Goal: Transaction & Acquisition: Purchase product/service

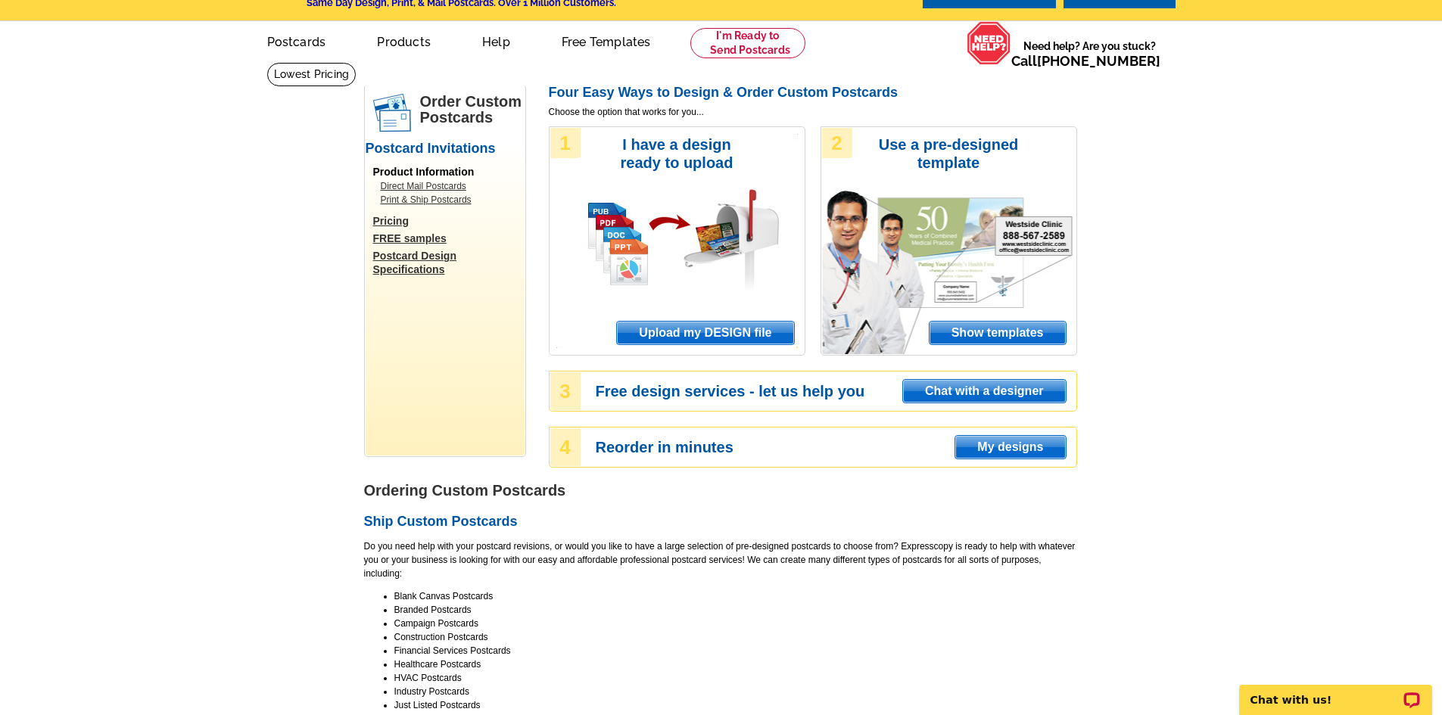
scroll to position [76, 0]
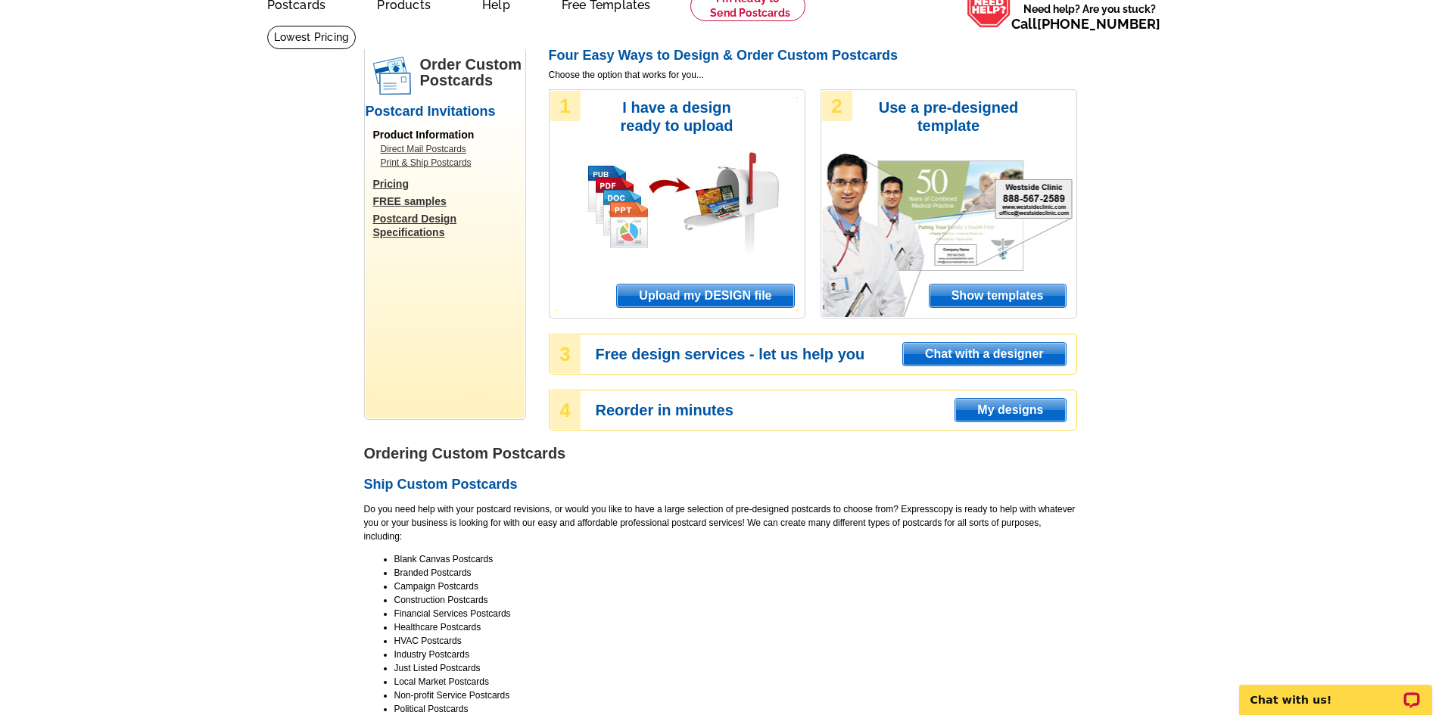
click at [708, 299] on span "Upload my DESIGN file" at bounding box center [705, 296] width 176 height 23
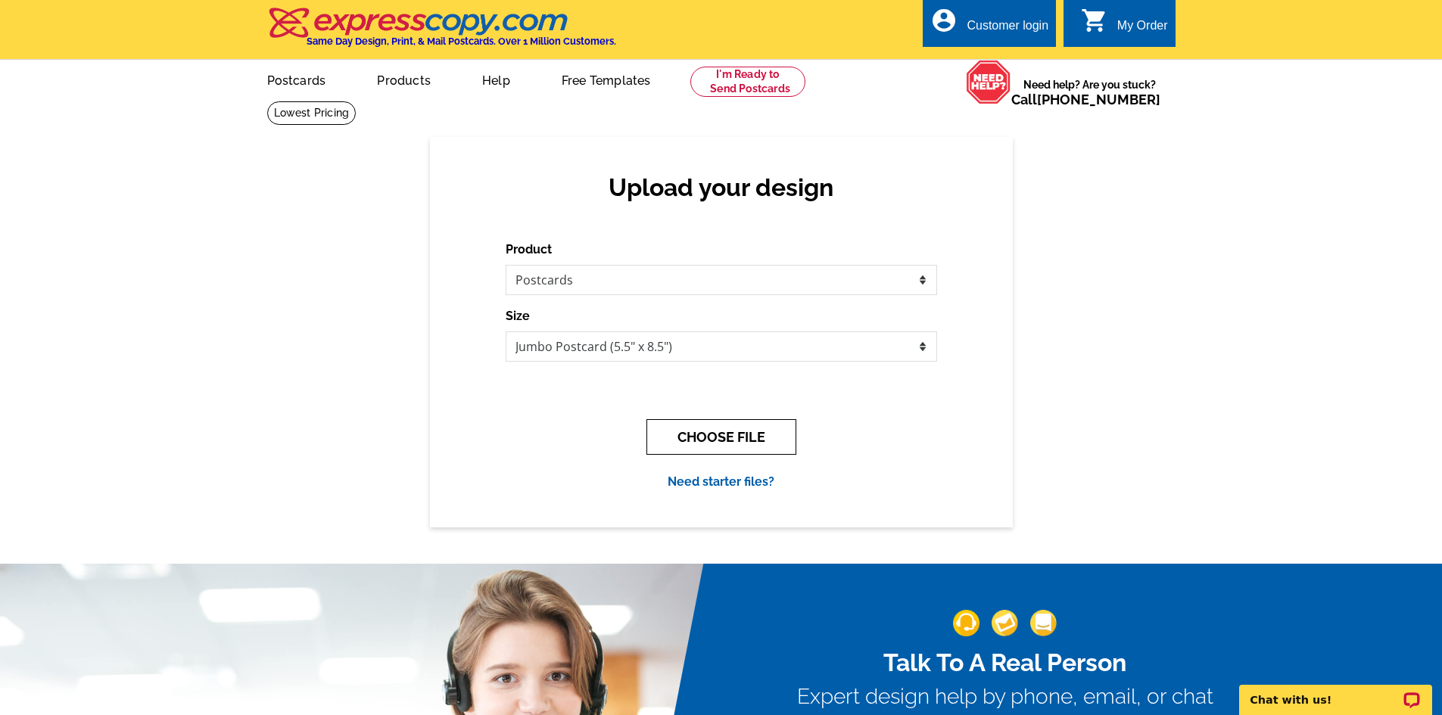
click at [707, 438] on button "CHOOSE FILE" at bounding box center [722, 437] width 150 height 36
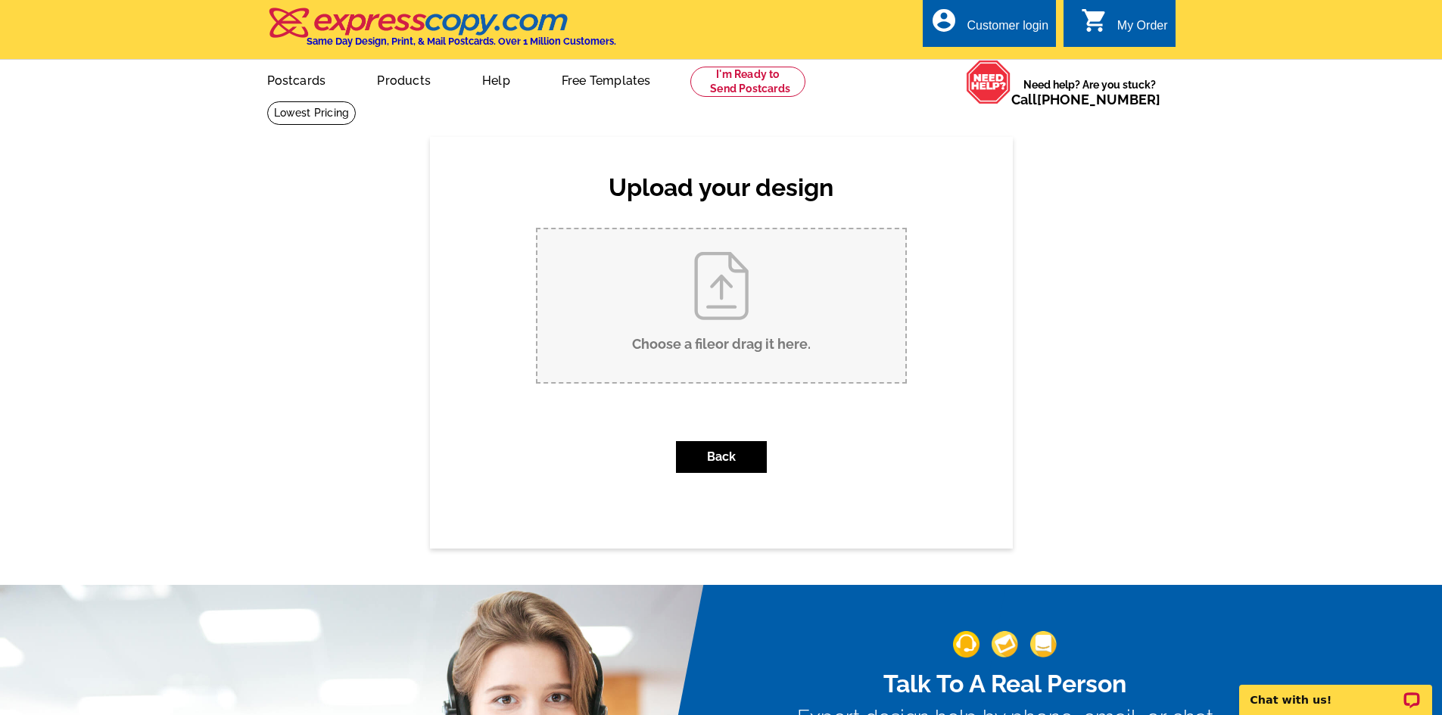
click at [728, 318] on input "Choose a file or drag it here ." at bounding box center [722, 305] width 368 height 153
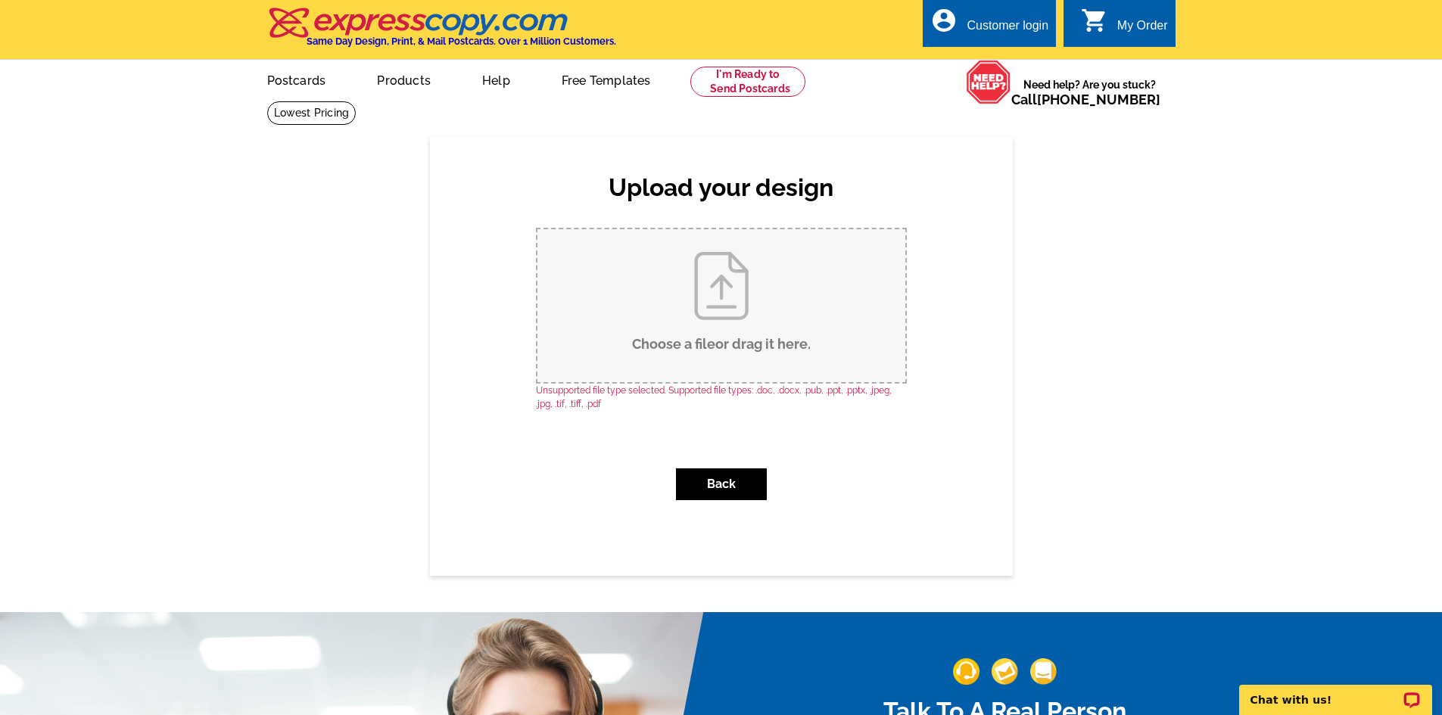
click at [712, 288] on input "Choose a file or drag it here ." at bounding box center [722, 305] width 368 height 153
click at [719, 313] on input "Choose a file or drag it here ." at bounding box center [722, 305] width 368 height 153
type input "C:\fakepath\Banner Photo.jpeg"
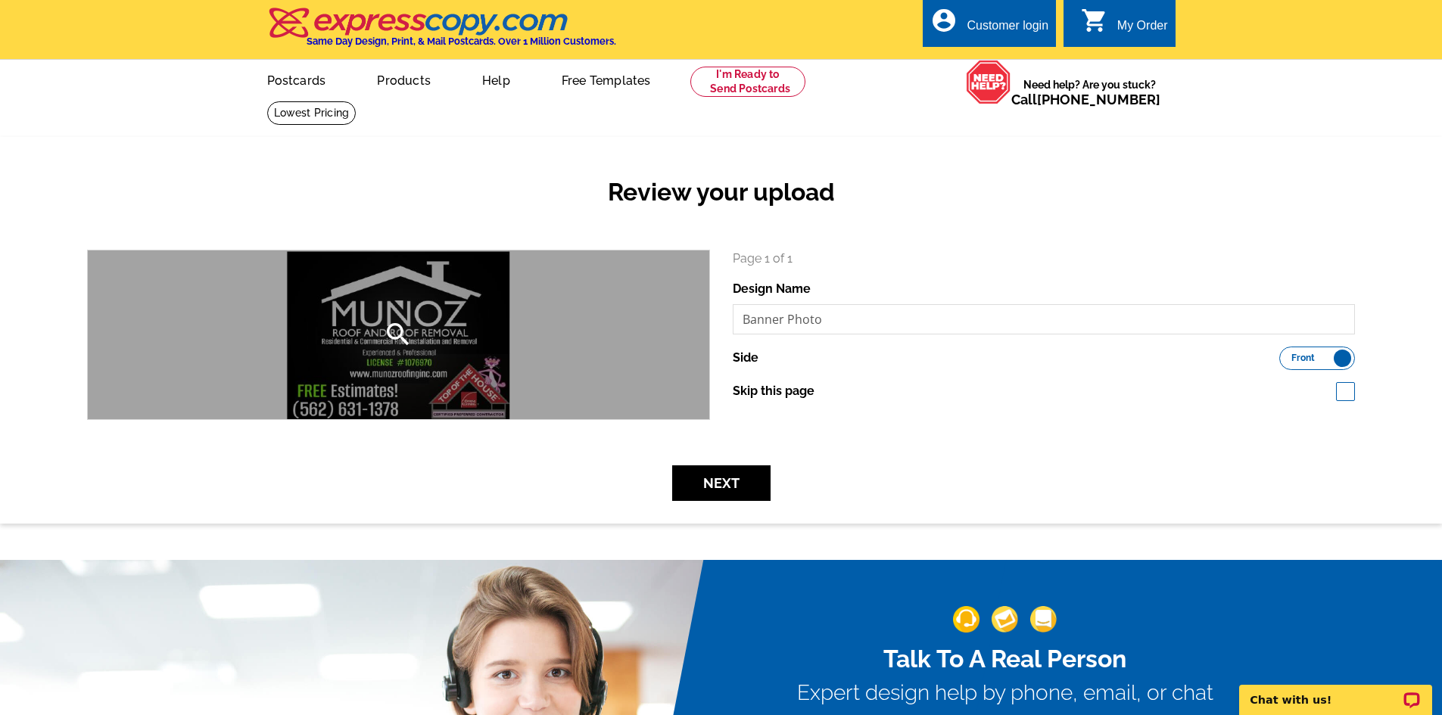
click at [419, 323] on div "search" at bounding box center [399, 335] width 622 height 169
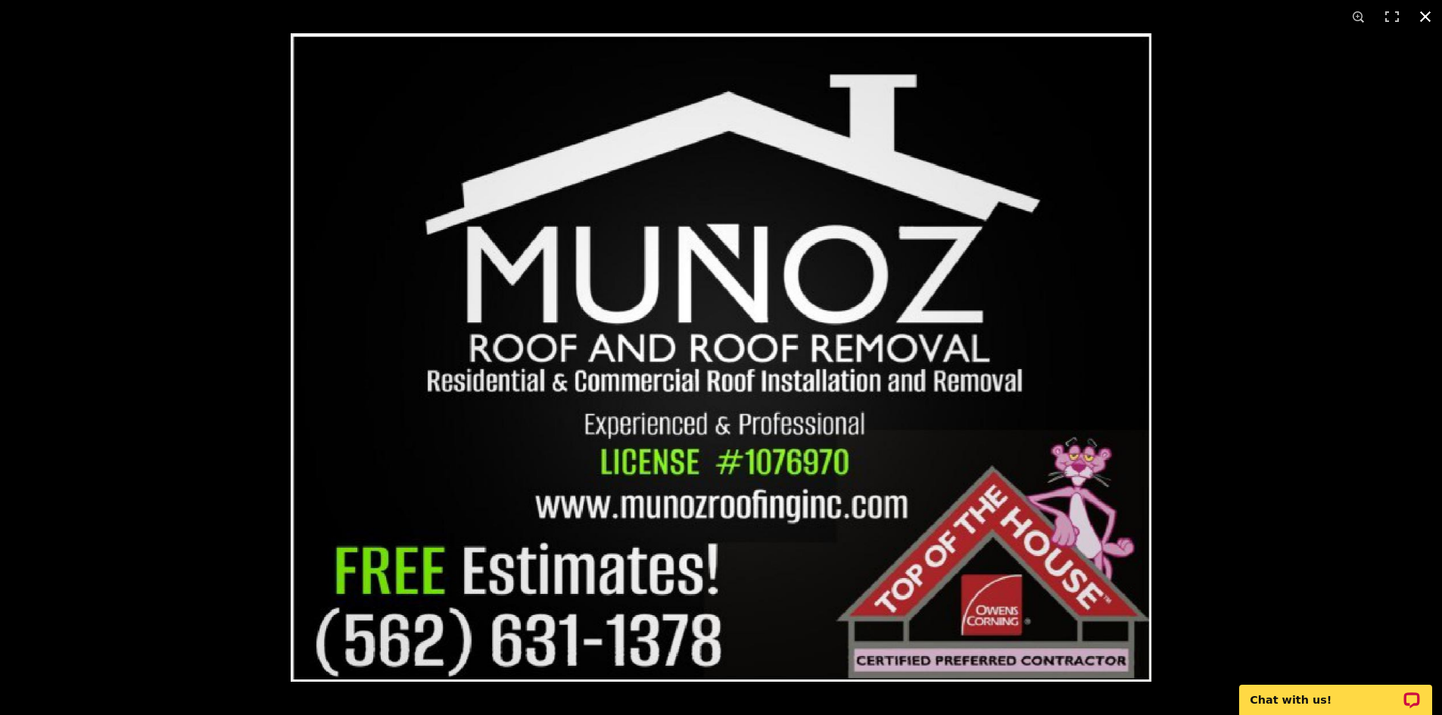
click at [1434, 17] on button at bounding box center [1425, 16] width 33 height 33
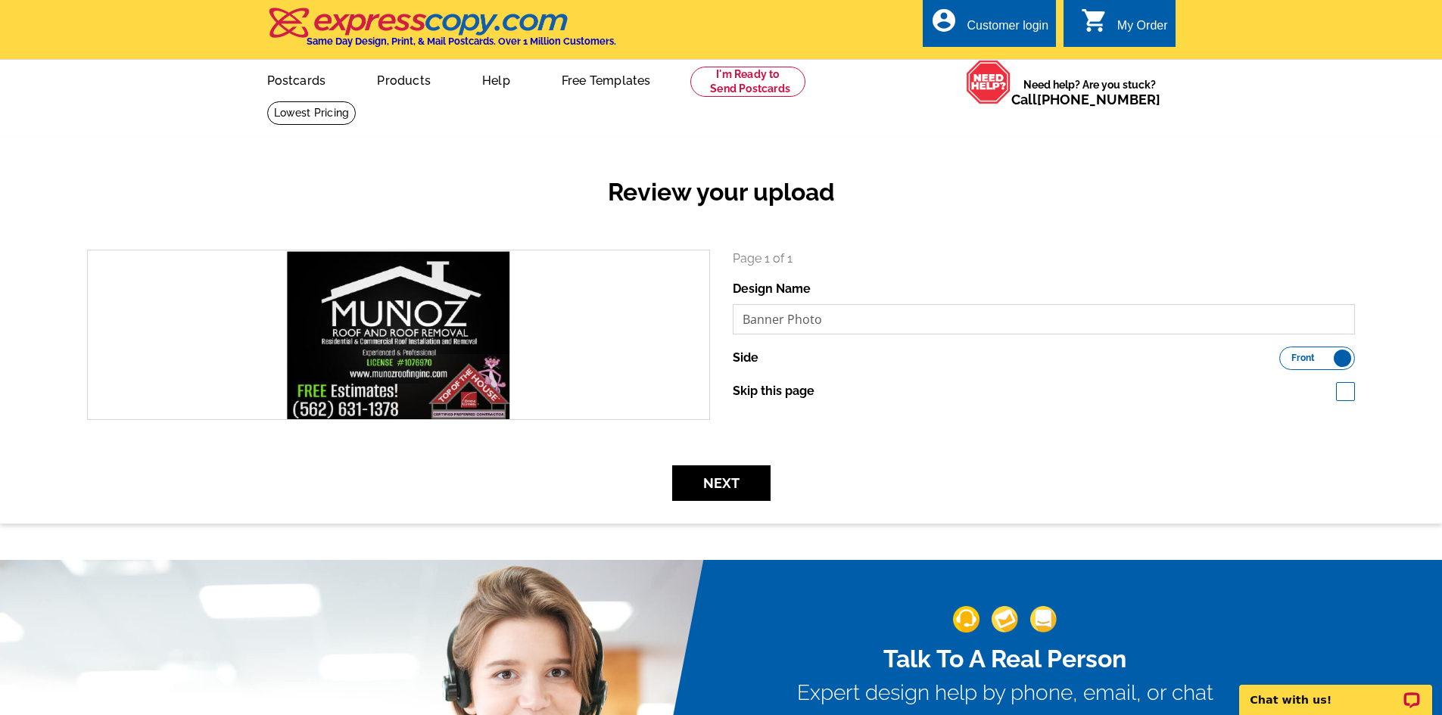
click at [830, 322] on input "Banner Photo" at bounding box center [1044, 319] width 623 height 30
click at [1338, 357] on label "Front Back" at bounding box center [1317, 358] width 76 height 23
click at [1287, 354] on input "Front Back" at bounding box center [1287, 354] width 0 height 0
click at [1308, 358] on label "Front Back" at bounding box center [1317, 358] width 76 height 23
click at [1287, 354] on input "Front Back" at bounding box center [1287, 354] width 0 height 0
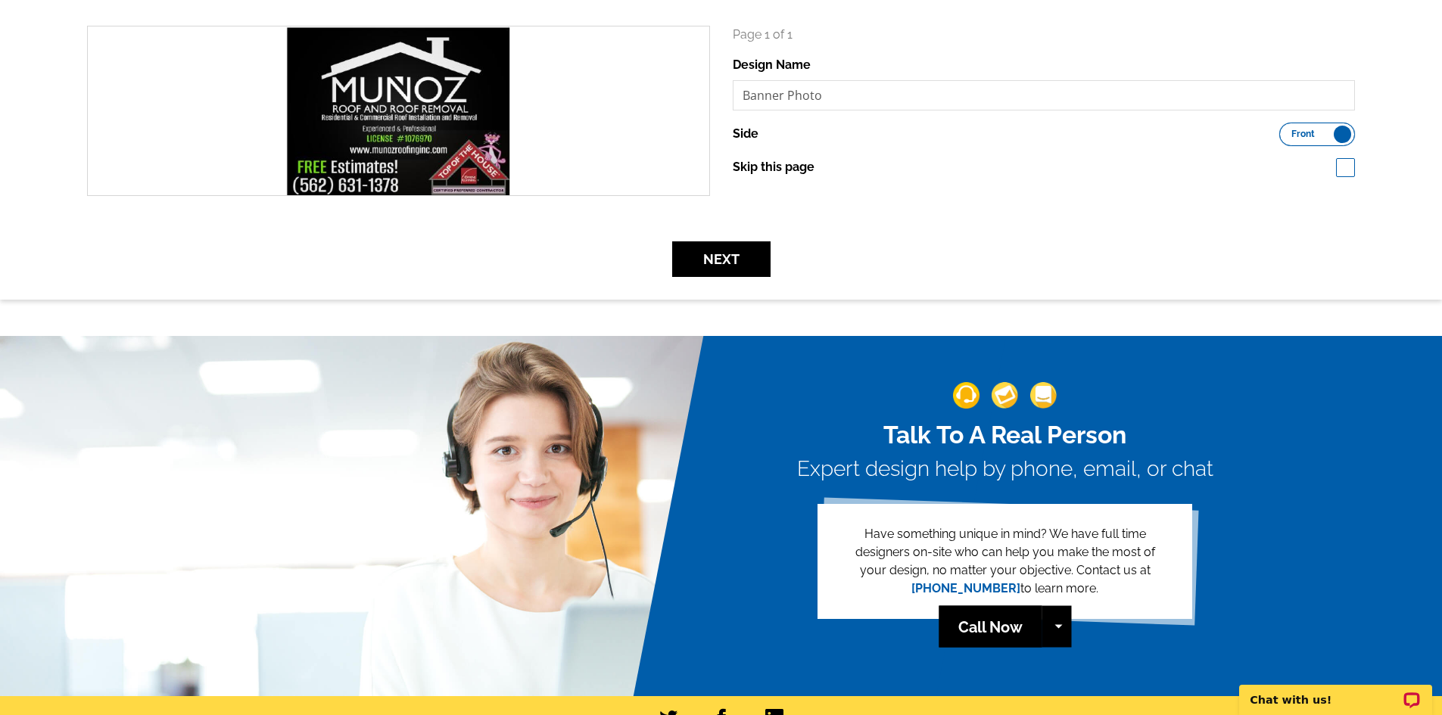
scroll to position [227, 0]
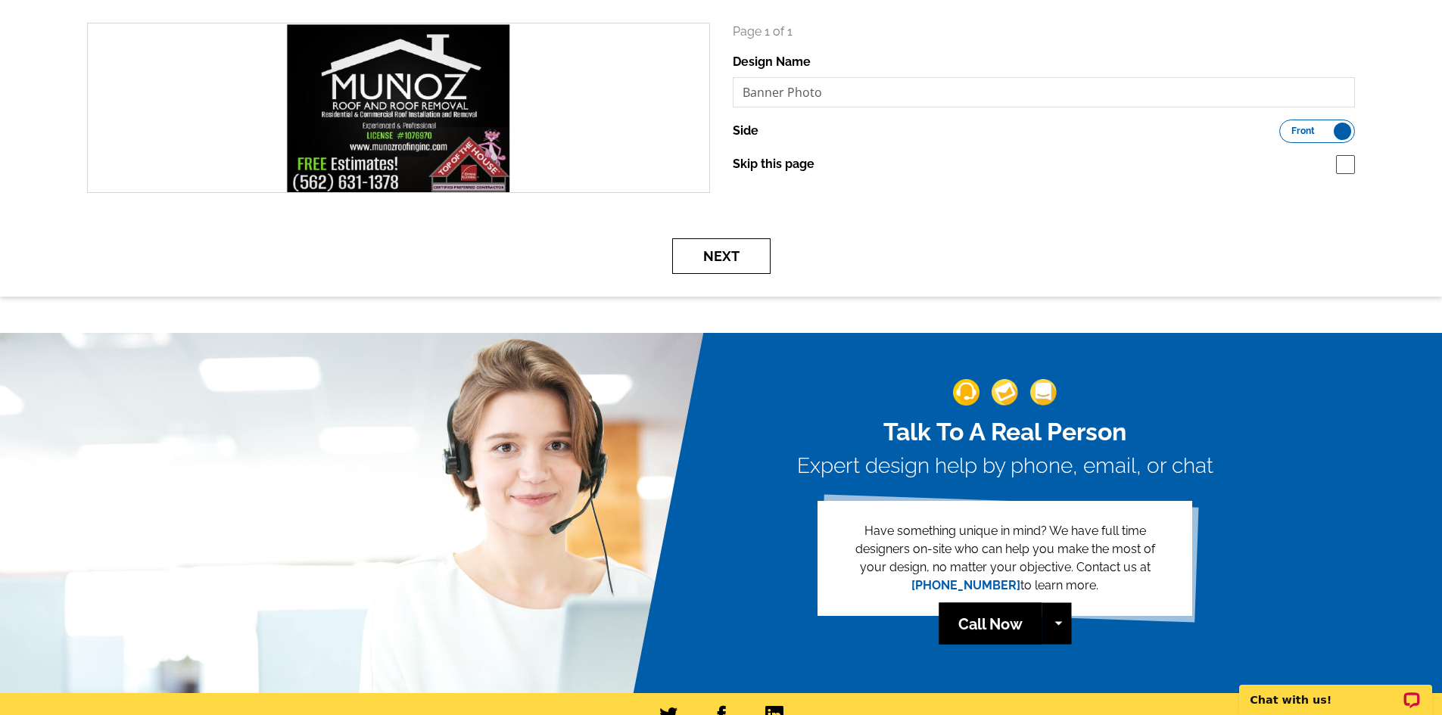
click at [756, 256] on button "Next" at bounding box center [721, 256] width 98 height 36
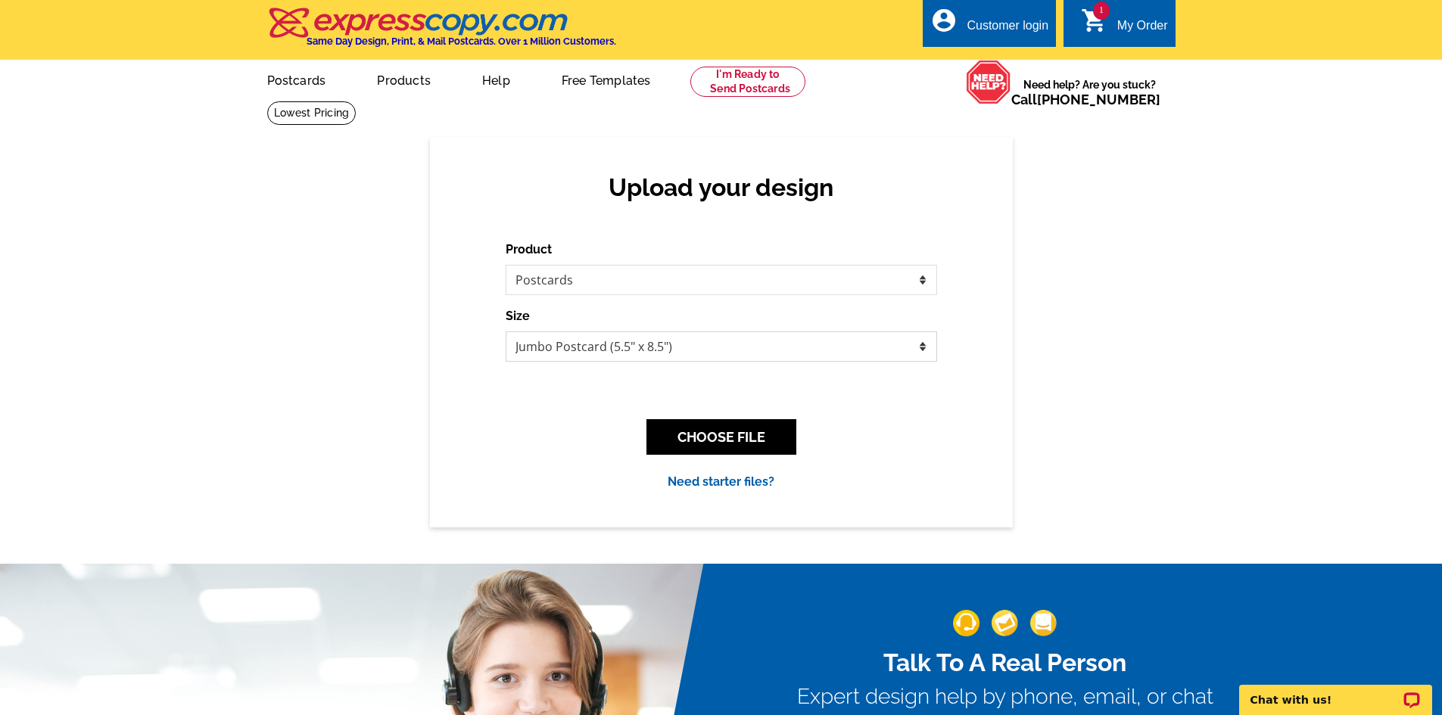
click at [703, 347] on select "Jumbo Postcard (5.5" x 8.5") Regular Postcard (4.25" x 5.6") Panoramic Postcard…" at bounding box center [722, 347] width 432 height 30
select select "1"
click at [506, 332] on select "Jumbo Postcard (5.5" x 8.5") Regular Postcard (4.25" x 5.6") Panoramic Postcard…" at bounding box center [722, 347] width 432 height 30
click at [700, 435] on button "CHOOSE FILE" at bounding box center [722, 437] width 150 height 36
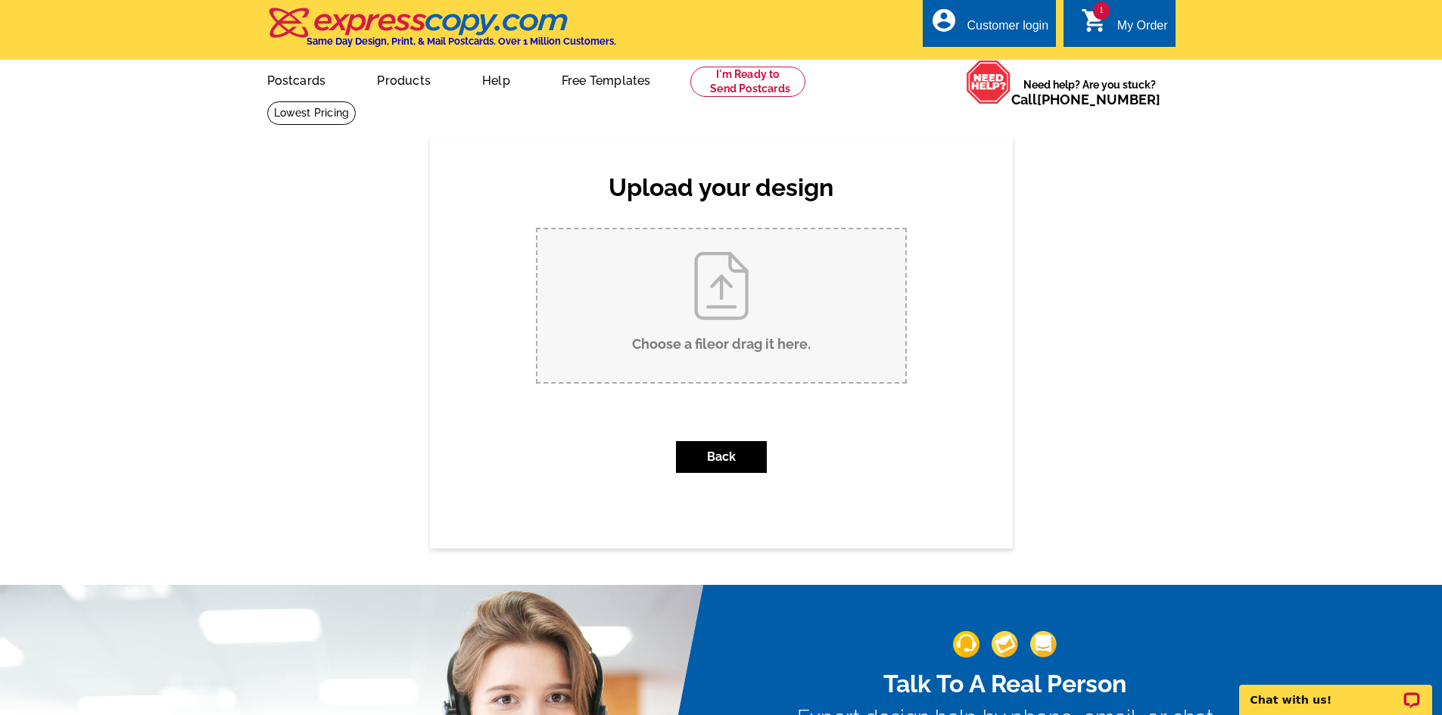
click at [690, 310] on input "Choose a file or drag it here ." at bounding box center [722, 305] width 368 height 153
type input "C:\fakepath\Banner Photo.jpeg"
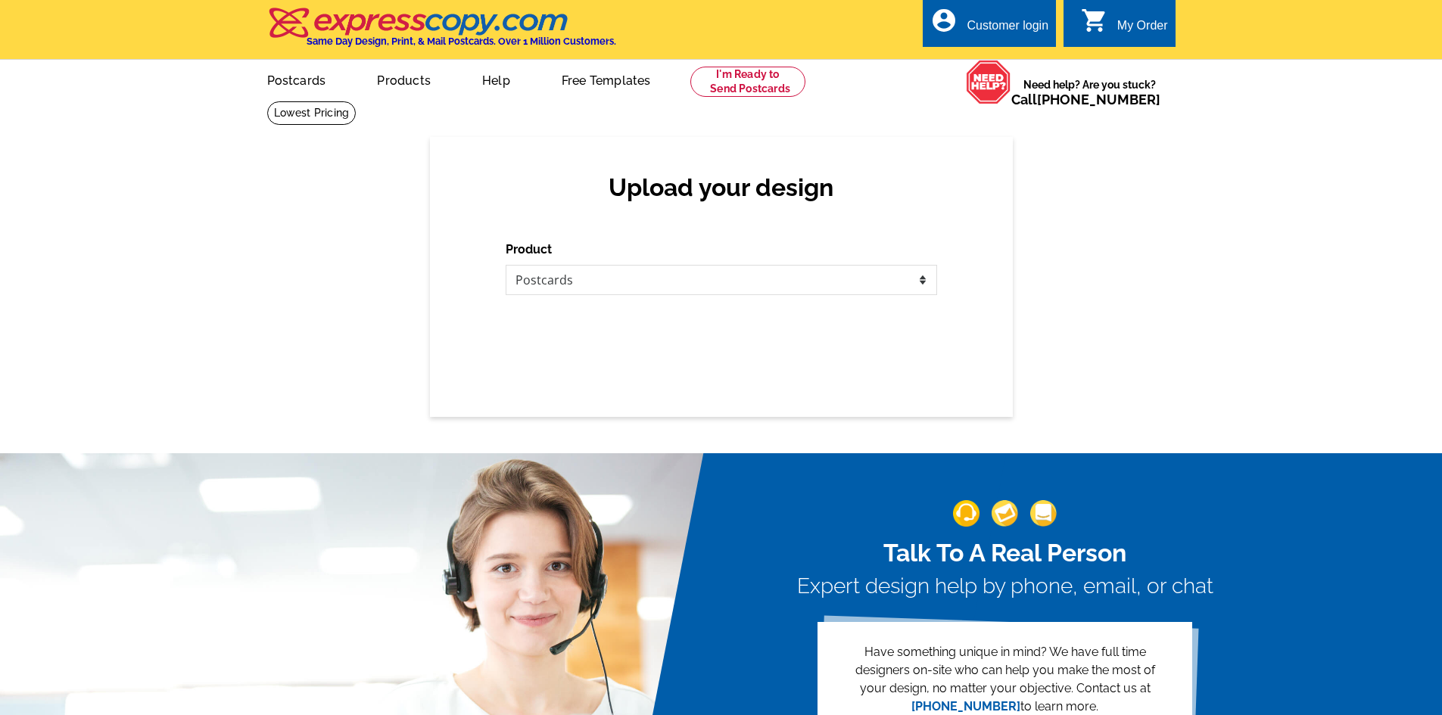
select select "1"
click at [603, 294] on select "Please select the type of file... Postcards Business Cards Letters and flyers G…" at bounding box center [722, 280] width 432 height 30
click at [626, 291] on select "Please select the type of file... Postcards Business Cards Letters and flyers G…" at bounding box center [722, 280] width 432 height 30
select select "1"
click at [506, 266] on select "Please select the type of file... Postcards Business Cards Letters and flyers G…" at bounding box center [722, 280] width 432 height 30
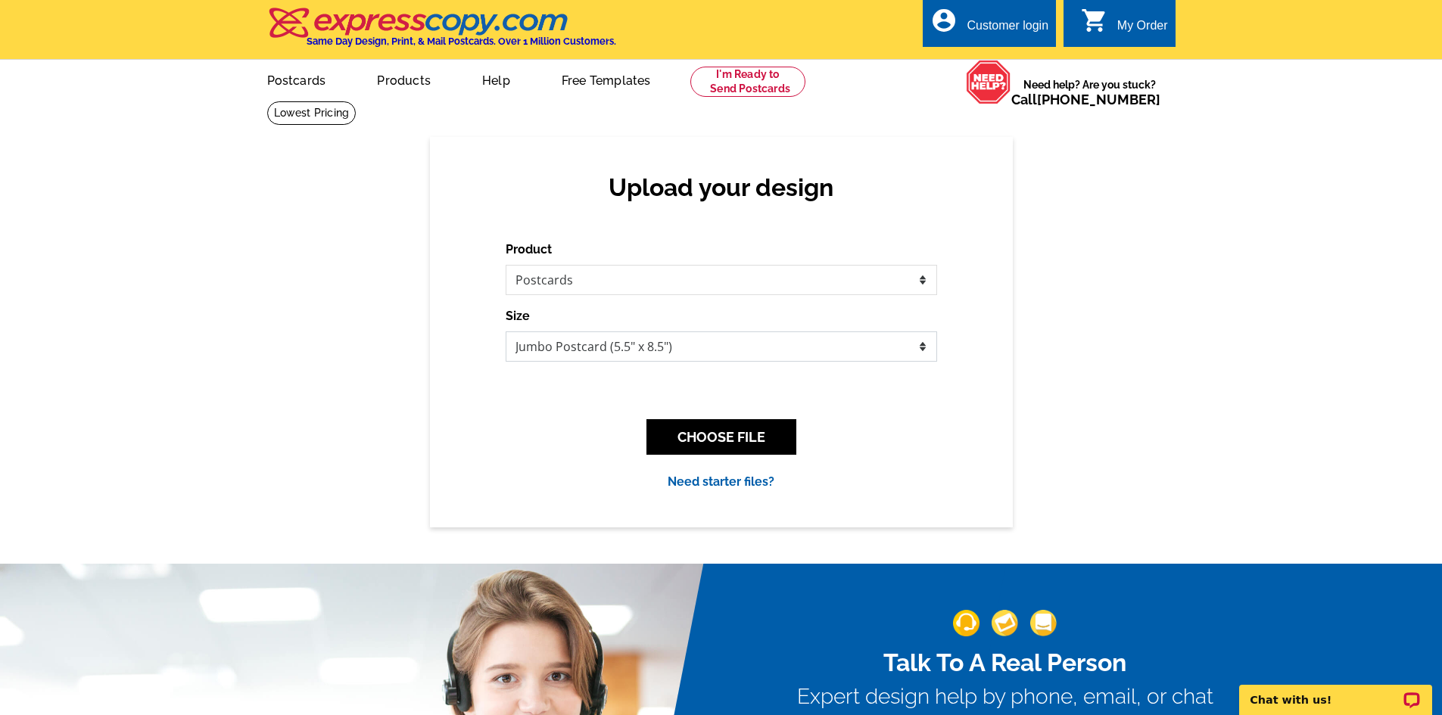
click at [662, 347] on select "Jumbo Postcard (5.5" x 8.5") Regular Postcard (4.25" x 5.6") Panoramic Postcard…" at bounding box center [722, 347] width 432 height 30
select select "9"
click at [506, 332] on select "Jumbo Postcard (5.5" x 8.5") Regular Postcard (4.25" x 5.6") Panoramic Postcard…" at bounding box center [722, 347] width 432 height 30
click at [710, 432] on button "CHOOSE FILE" at bounding box center [722, 437] width 150 height 36
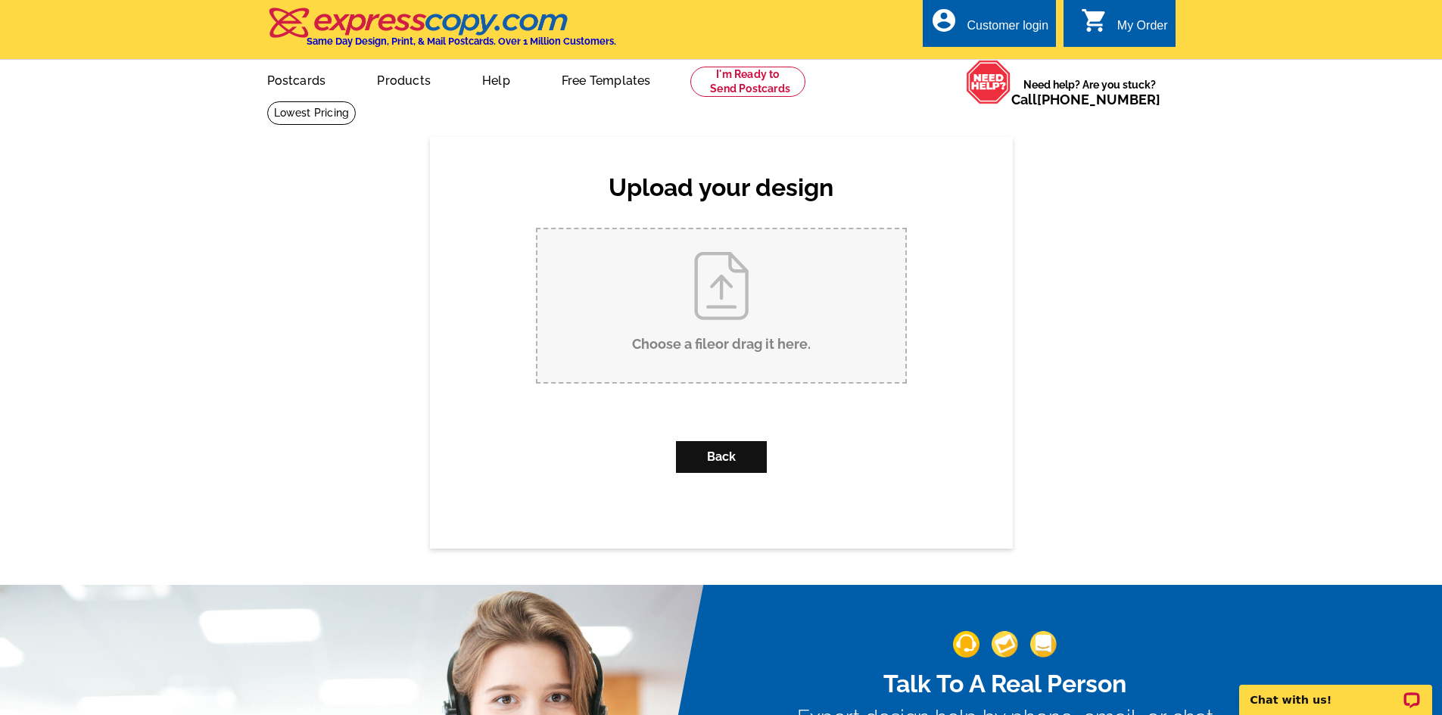
click at [713, 303] on input "Choose a file or drag it here ." at bounding box center [722, 305] width 368 height 153
type input "C:\fakepath\Banner Photo.jpeg"
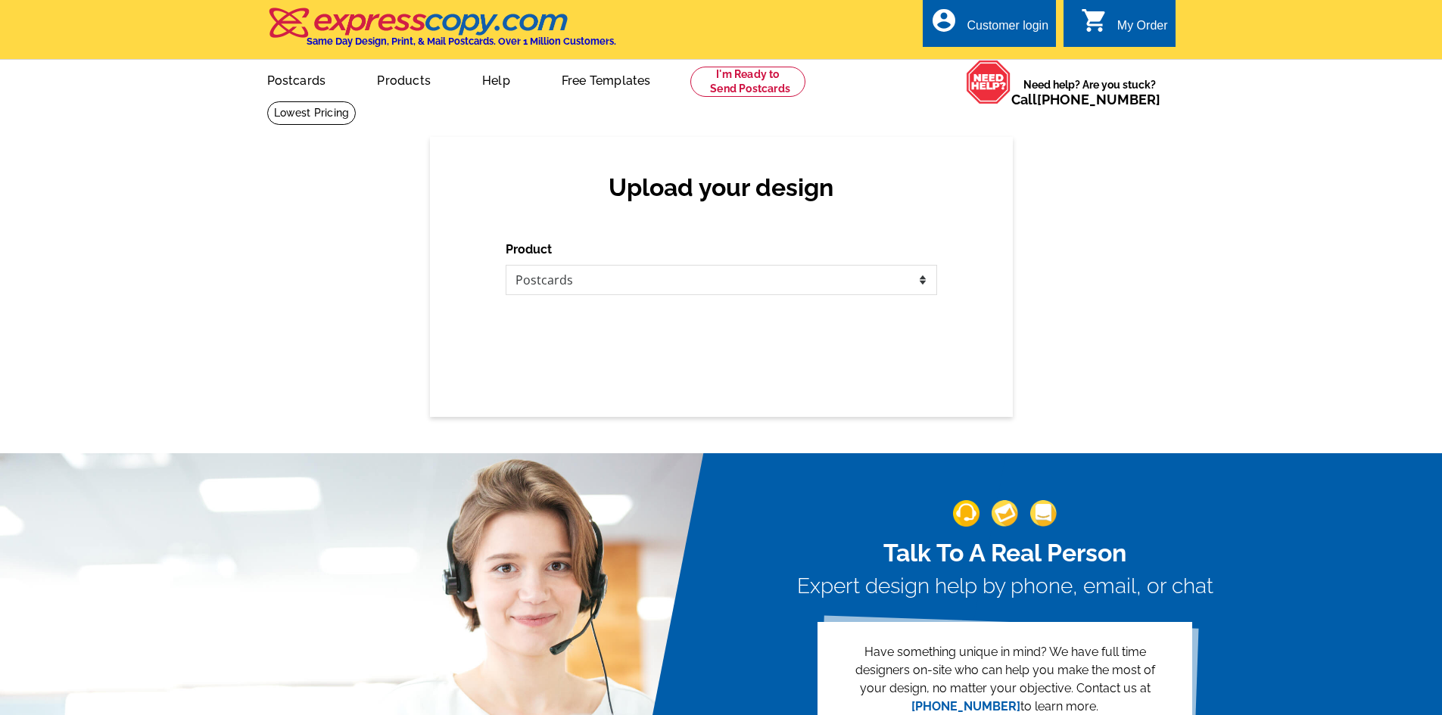
select select "1"
click at [641, 273] on select "Please select the type of file... Postcards Business Cards Letters and flyers G…" at bounding box center [722, 280] width 432 height 30
click at [640, 276] on select "Please select the type of file... Postcards Business Cards Letters and flyers G…" at bounding box center [722, 280] width 432 height 30
select select "2"
click at [506, 266] on select "Please select the type of file... Postcards Business Cards Letters and flyers G…" at bounding box center [722, 280] width 432 height 30
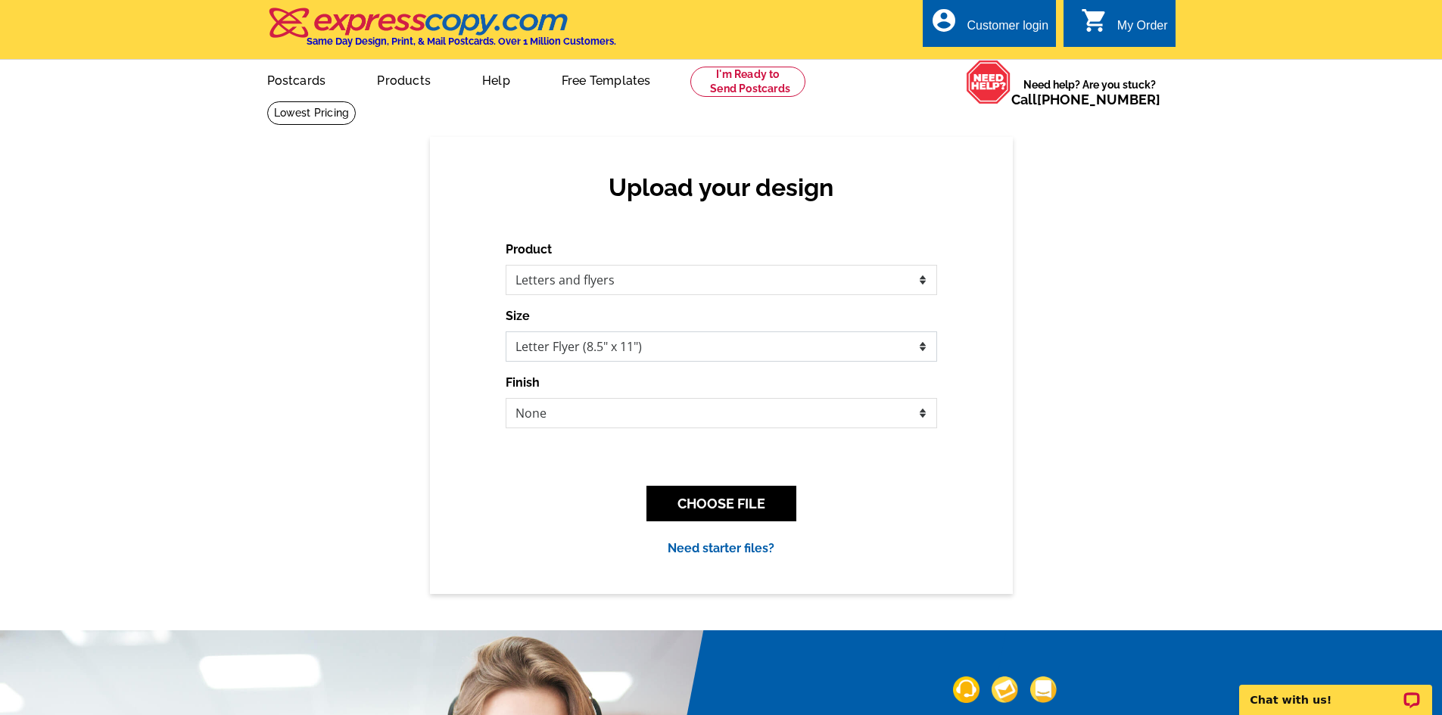
click at [661, 348] on select "Letter Flyer (8.5" x 11") Tabloid Flyer (11" x 17")" at bounding box center [722, 347] width 432 height 30
click at [662, 347] on select "Letter Flyer (8.5" x 11") Tabloid Flyer (11" x 17")" at bounding box center [722, 347] width 432 height 30
click at [630, 405] on select "None Envelope Mailer Bi-fold Mailer Tri-fold Mailer" at bounding box center [722, 413] width 432 height 30
click at [603, 413] on select "None Envelope Mailer Bi-fold Mailer Tri-fold Mailer" at bounding box center [722, 413] width 432 height 30
click at [681, 488] on button "CHOOSE FILE" at bounding box center [722, 504] width 150 height 36
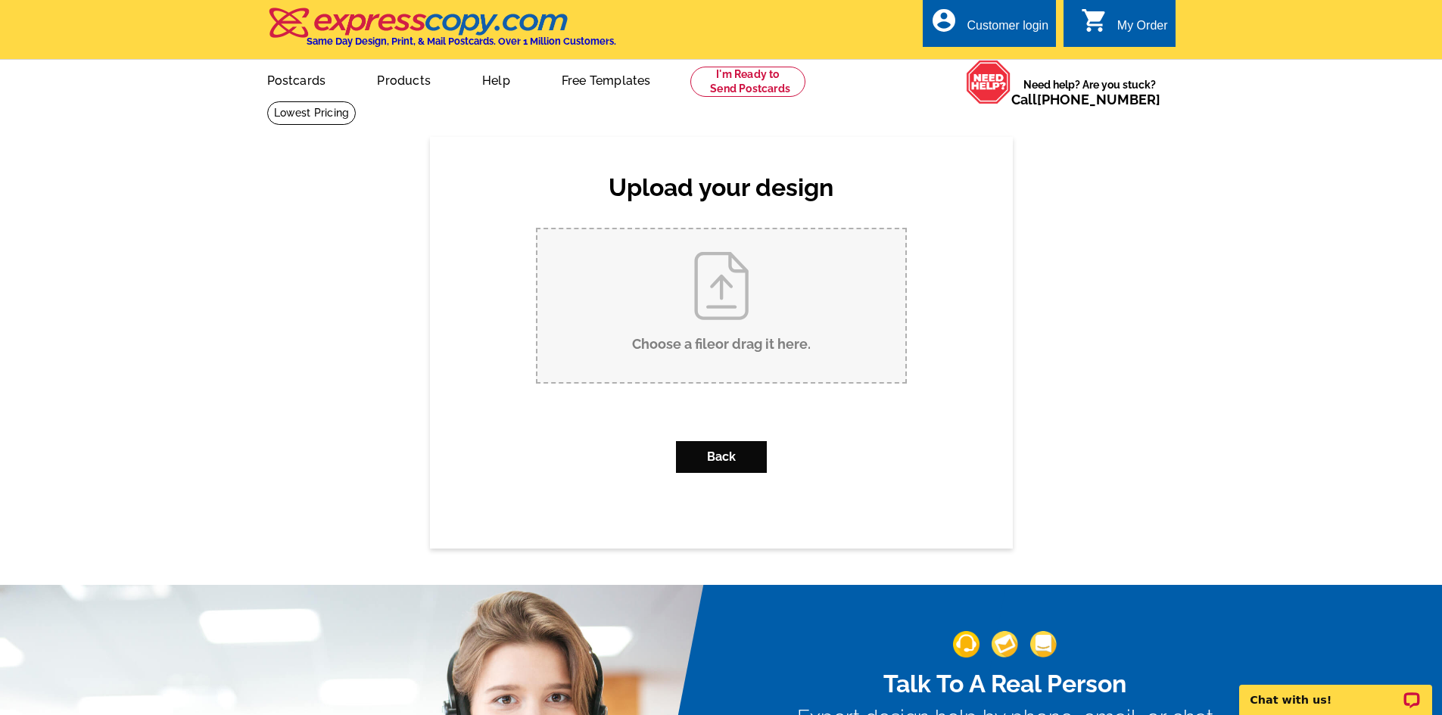
click at [708, 308] on input "Choose a file or drag it here ." at bounding box center [722, 305] width 368 height 153
type input "C:\fakepath\Banner Photo.jpeg"
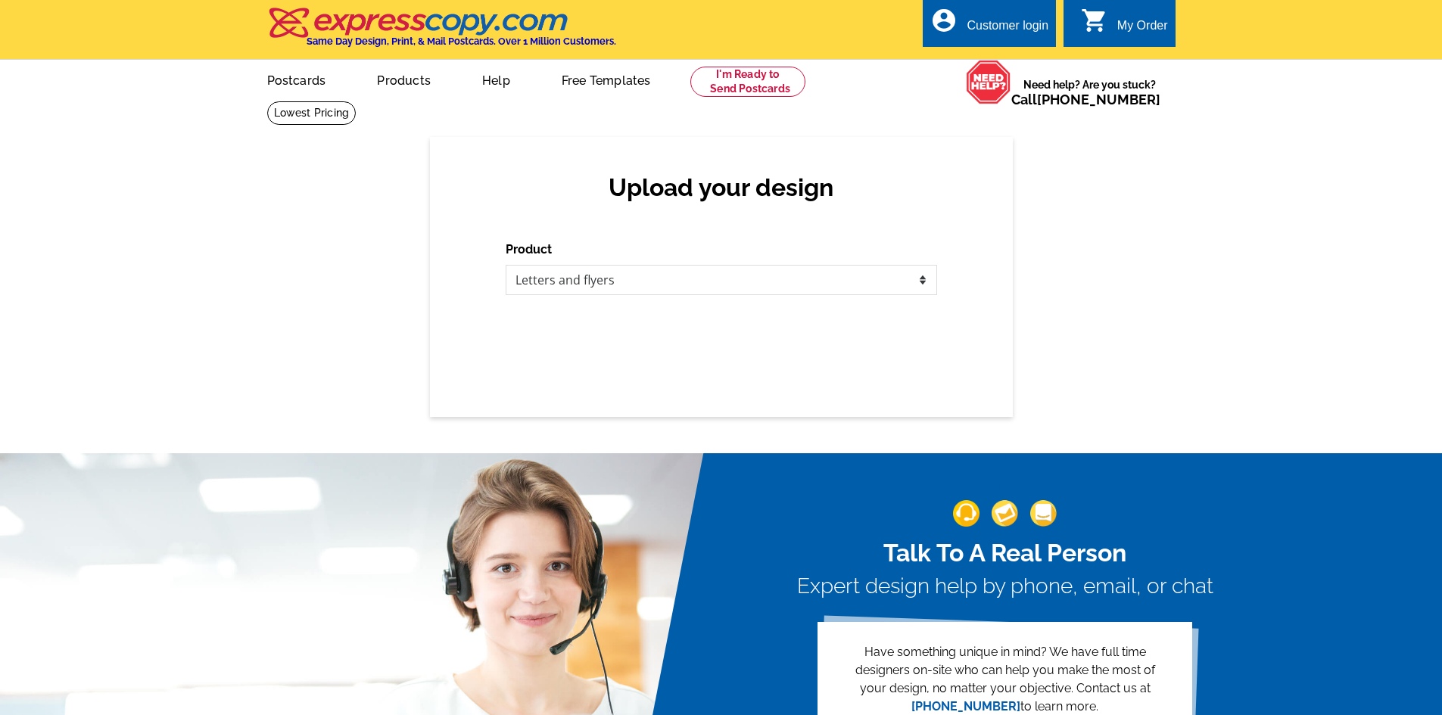
select select "2"
click at [607, 290] on select "Please select the type of file... Postcards Business Cards Letters and flyers G…" at bounding box center [722, 280] width 432 height 30
select select "1"
click at [506, 266] on select "Please select the type of file... Postcards Business Cards Letters and flyers G…" at bounding box center [722, 280] width 432 height 30
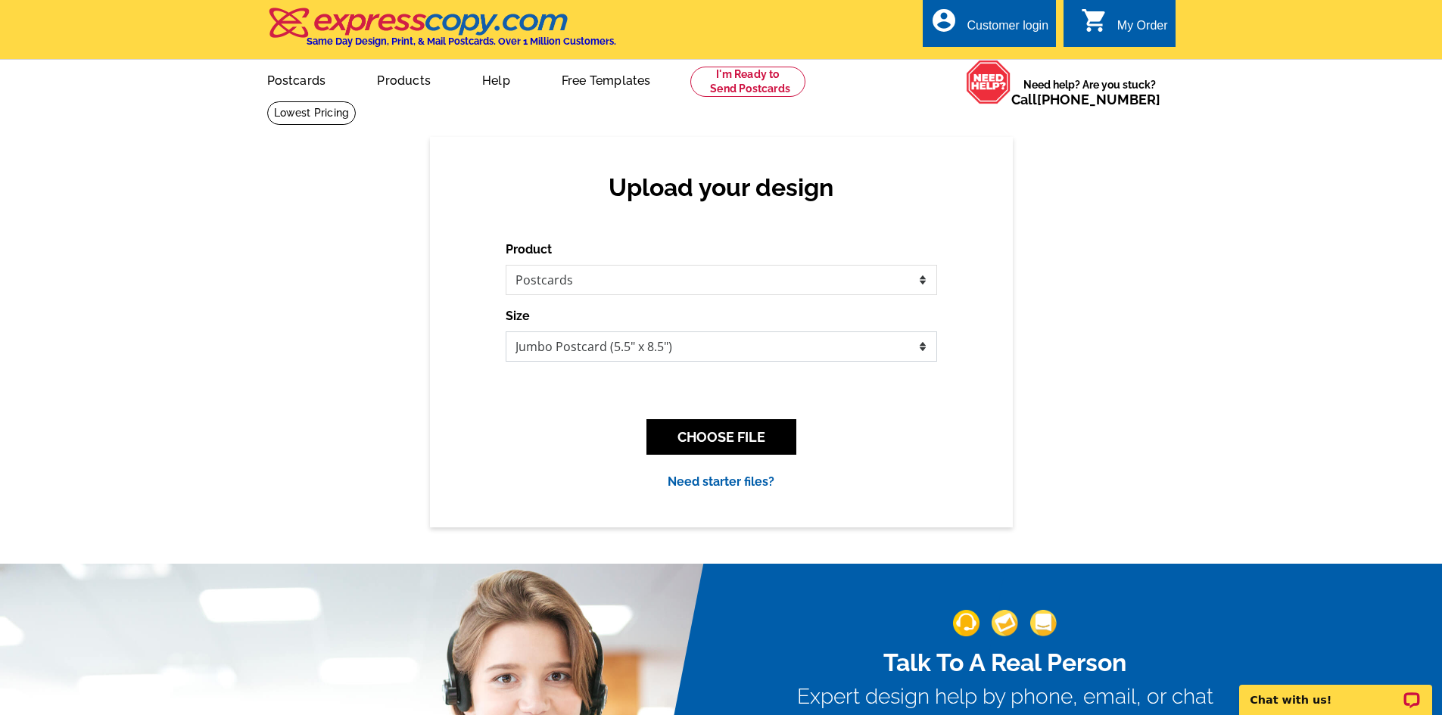
click at [666, 353] on select "Jumbo Postcard (5.5" x 8.5") Regular Postcard (4.25" x 5.6") Panoramic Postcard…" at bounding box center [722, 347] width 432 height 30
select select "1"
click at [506, 332] on select "Jumbo Postcard (5.5" x 8.5") Regular Postcard (4.25" x 5.6") Panoramic Postcard…" at bounding box center [722, 347] width 432 height 30
click at [690, 437] on button "CHOOSE FILE" at bounding box center [722, 437] width 150 height 36
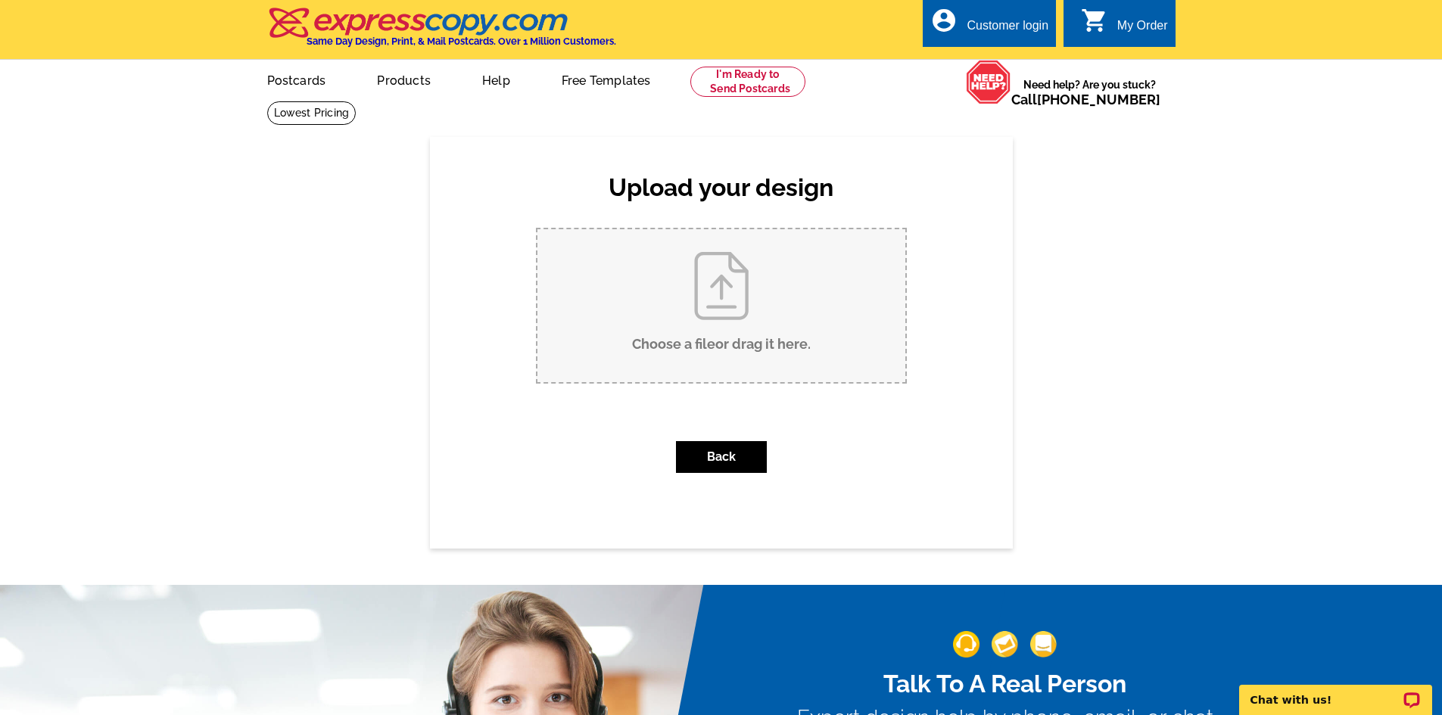
click at [694, 301] on input "Choose a file or drag it here ." at bounding box center [722, 305] width 368 height 153
type input "C:\fakepath\Banner Photo.jpeg"
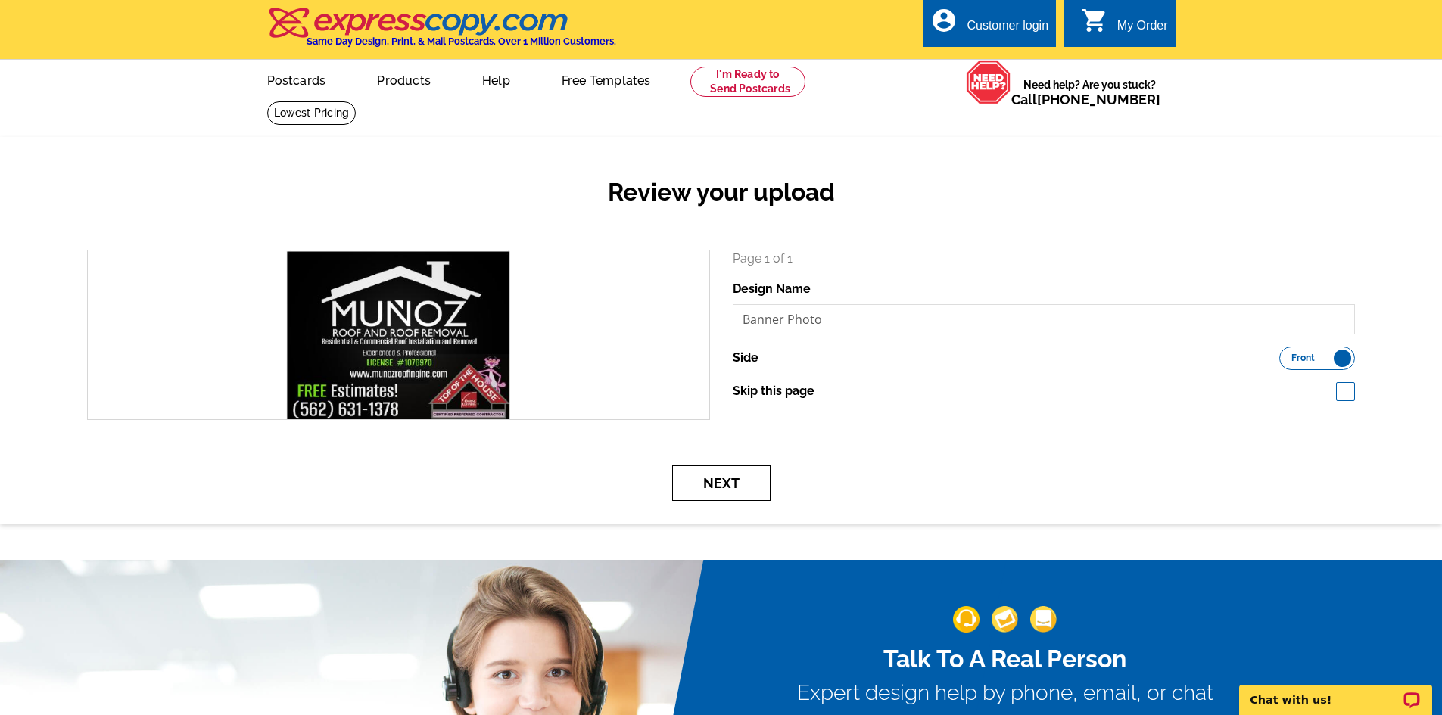
click at [728, 484] on button "Next" at bounding box center [721, 484] width 98 height 36
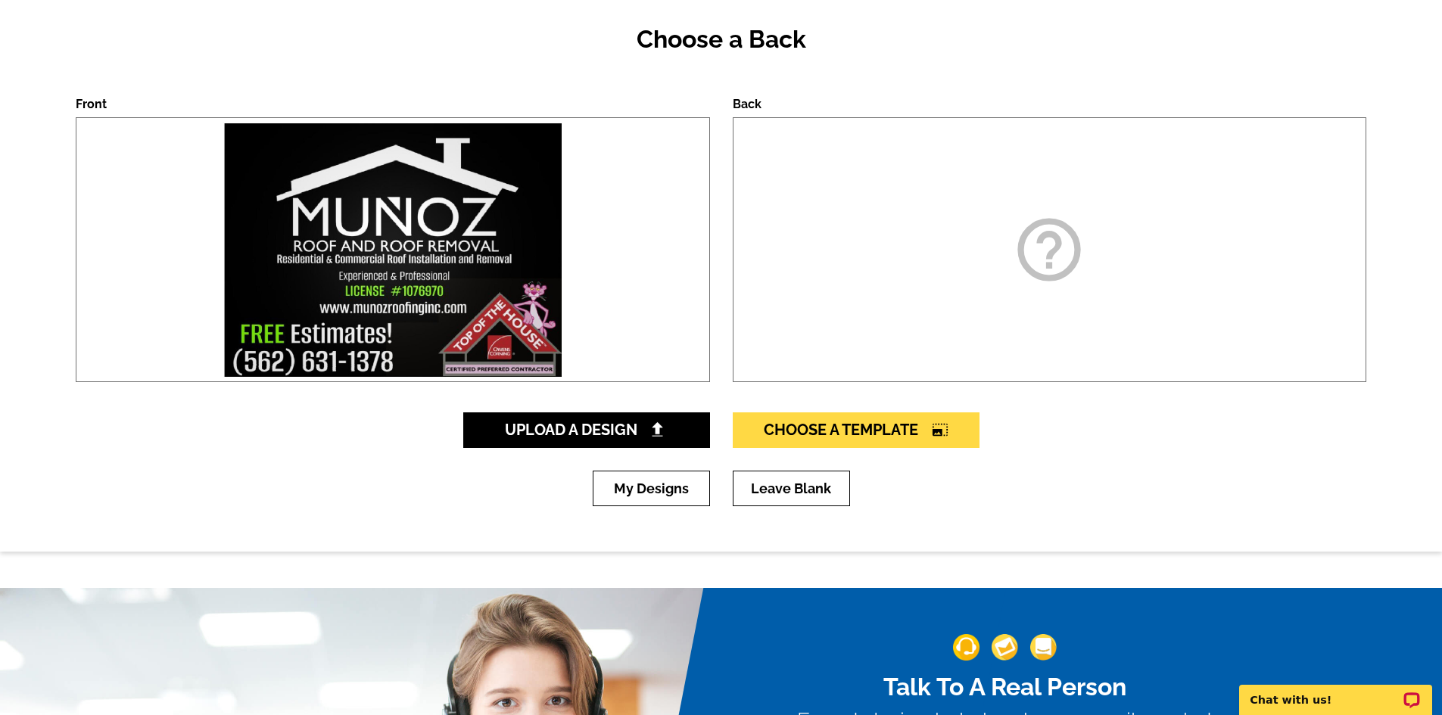
scroll to position [151, 0]
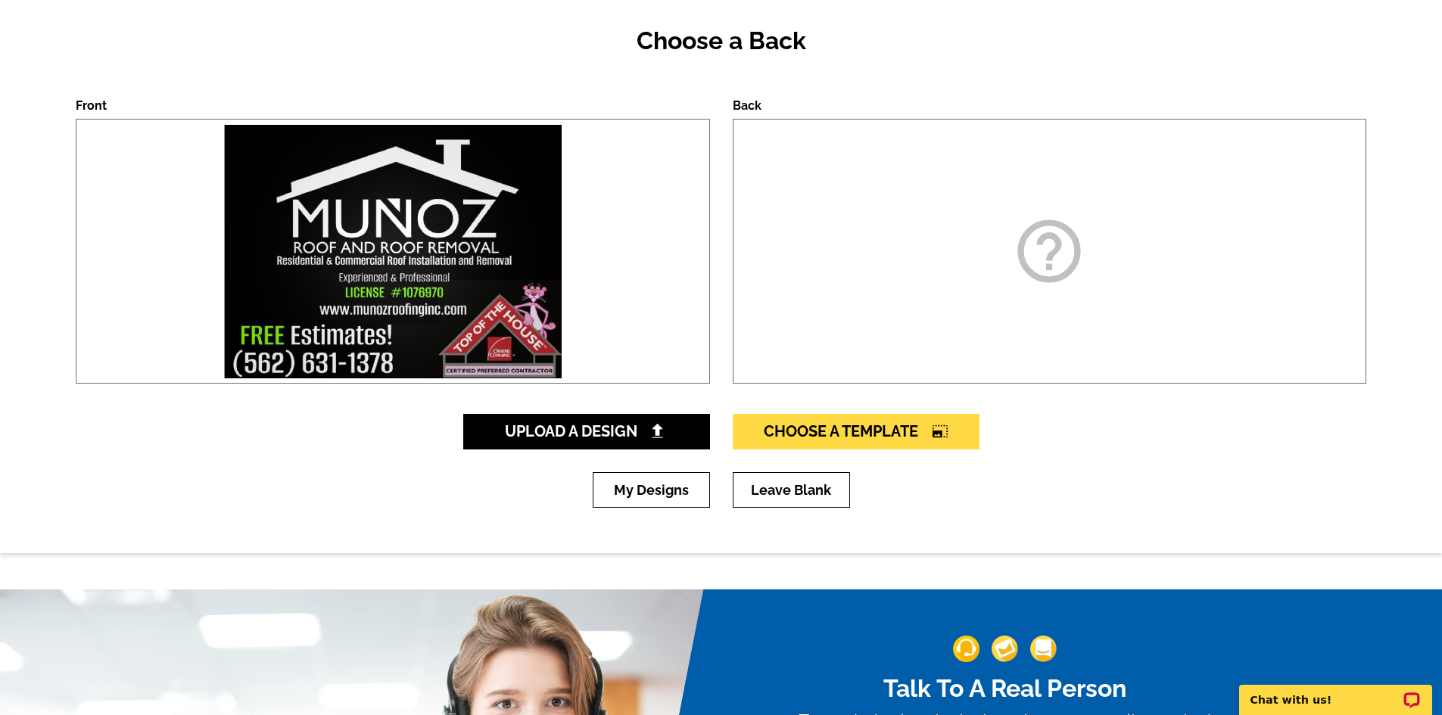
click at [885, 238] on div "help_outline" at bounding box center [1050, 251] width 634 height 265
click at [766, 481] on link "Leave Blank" at bounding box center [791, 490] width 117 height 36
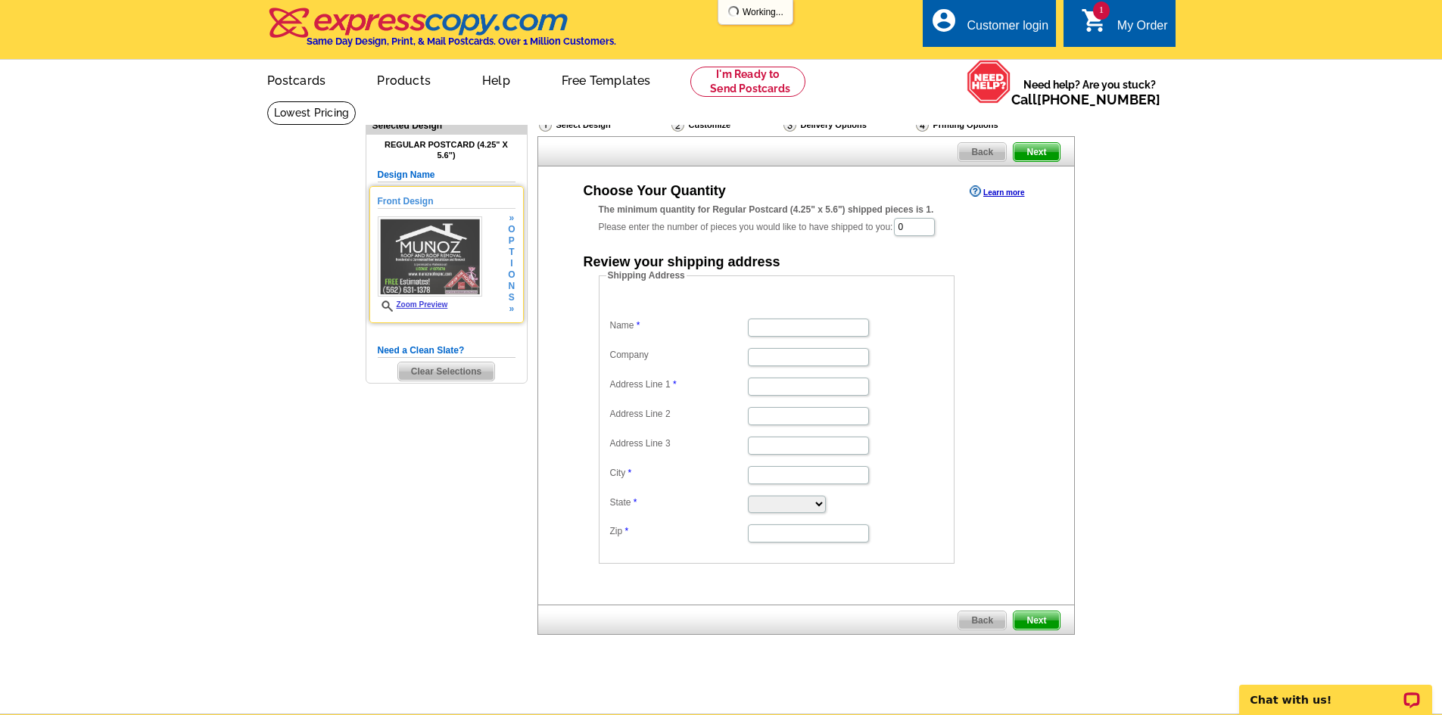
click at [428, 301] on span "Zoom Preview" at bounding box center [430, 306] width 105 height 11
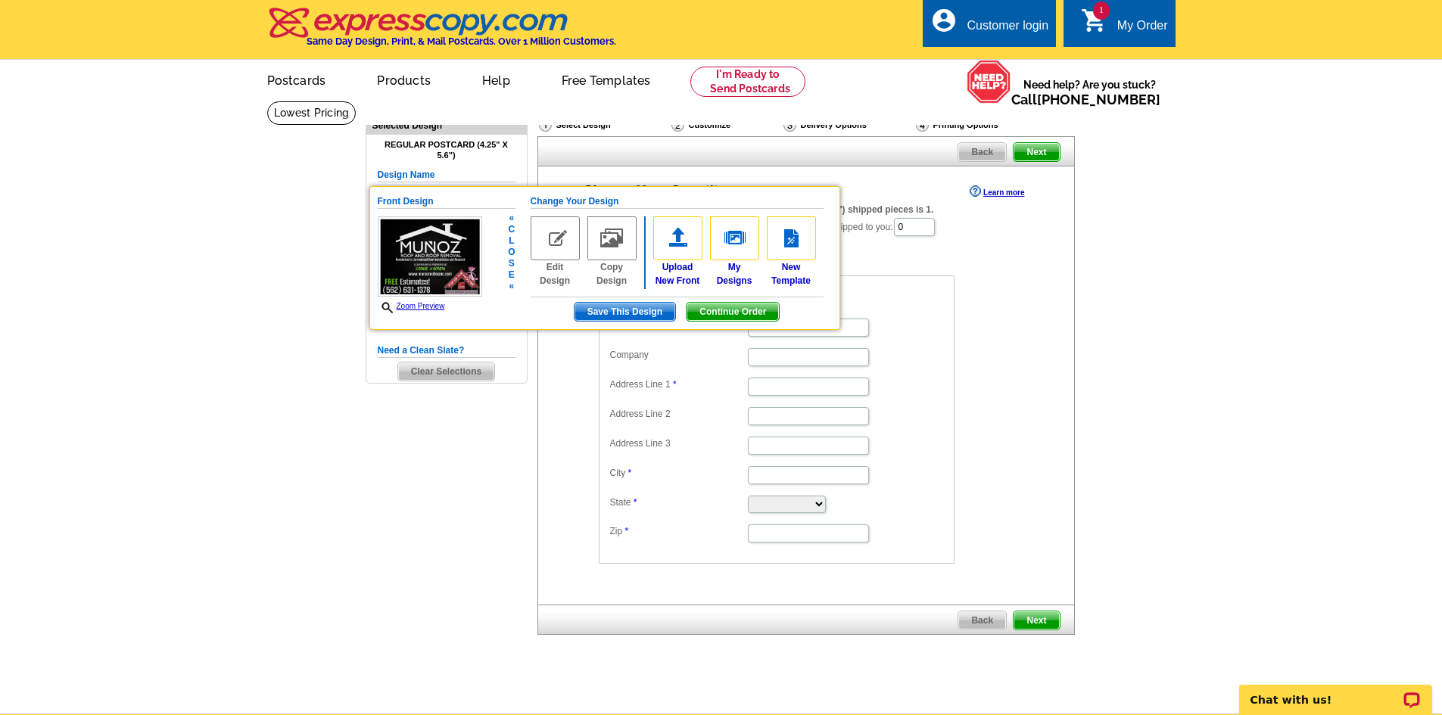
click at [421, 304] on link "Zoom Preview" at bounding box center [411, 306] width 67 height 8
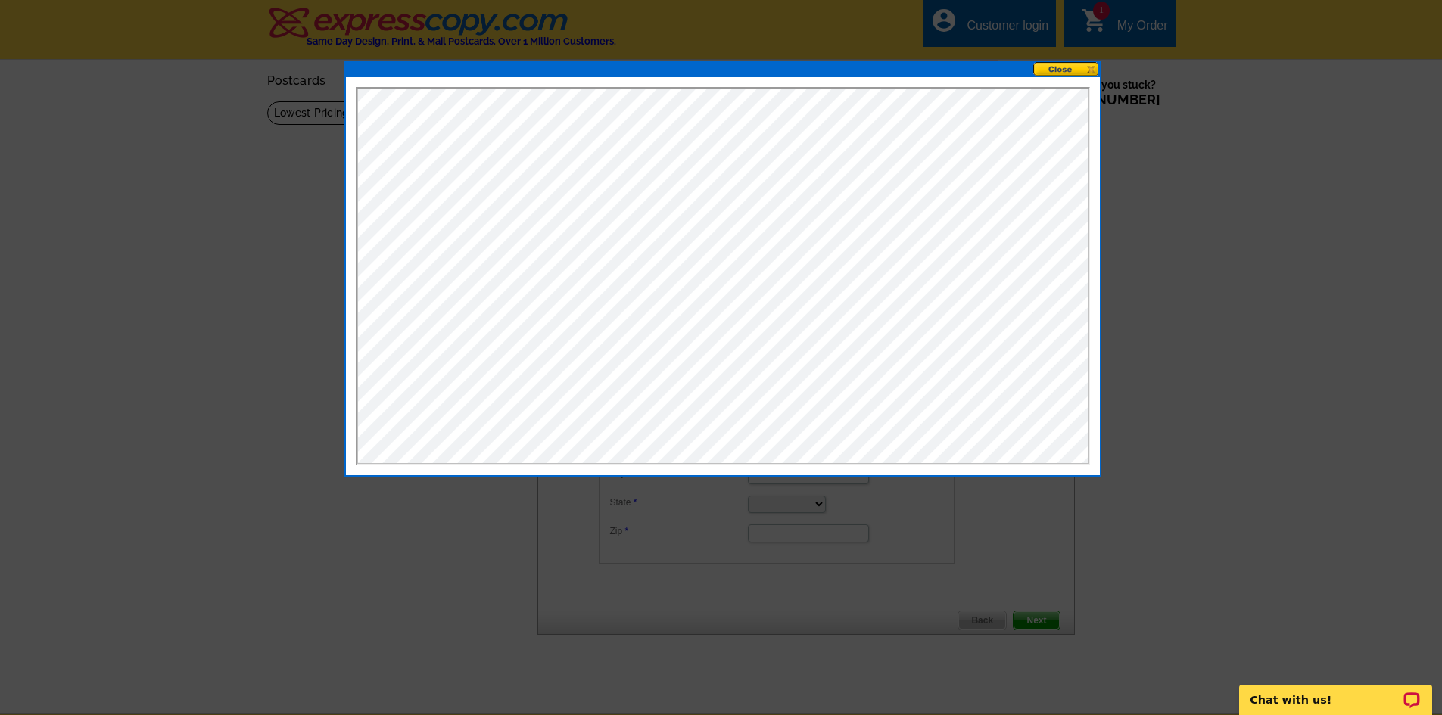
click at [1080, 69] on button at bounding box center [1066, 69] width 67 height 14
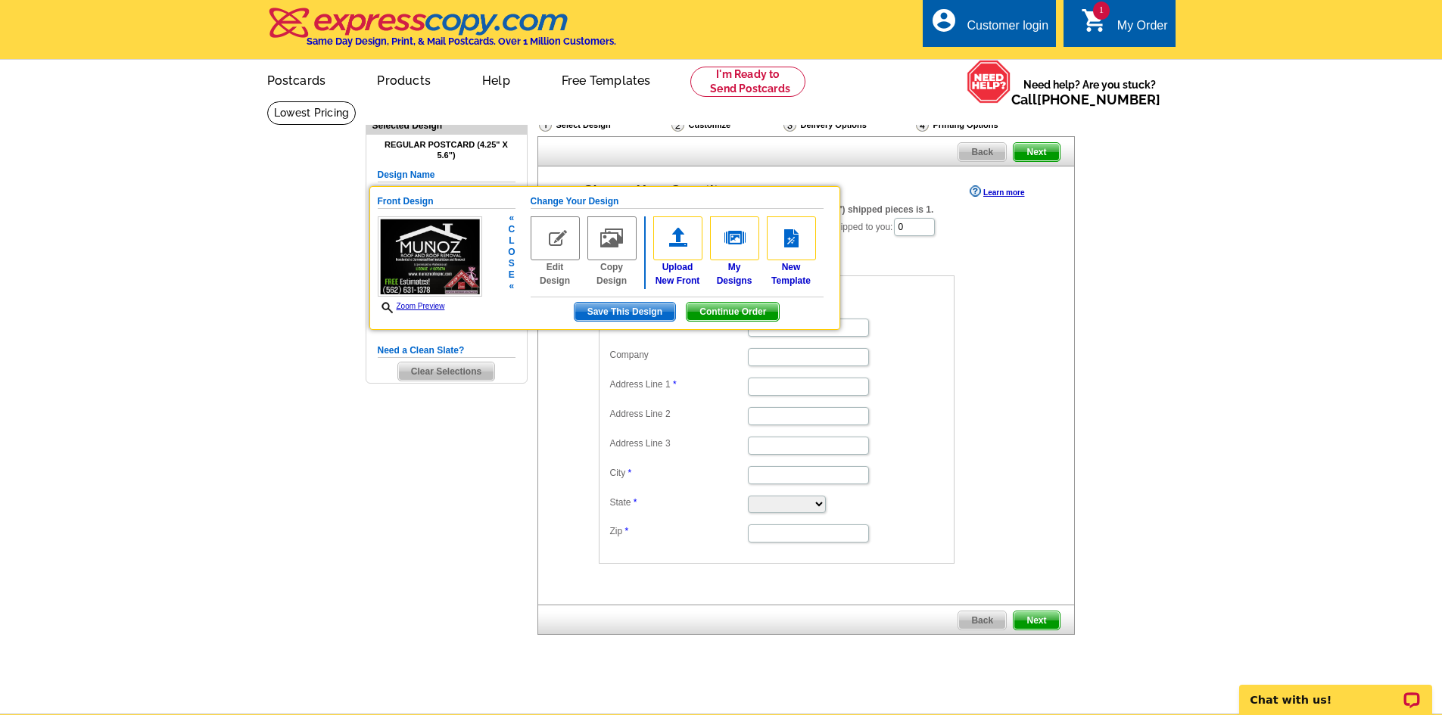
click at [637, 309] on span "Save This Design" at bounding box center [625, 312] width 101 height 18
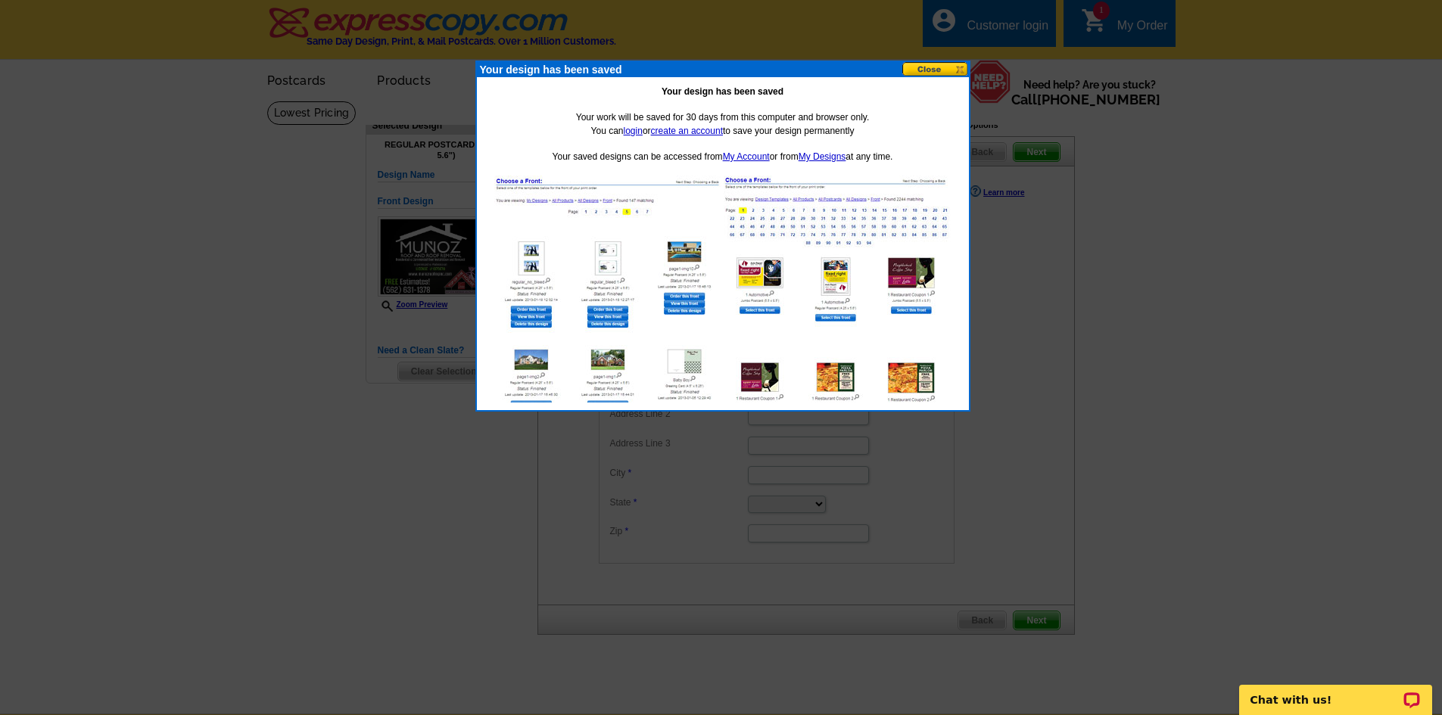
click at [933, 72] on button at bounding box center [935, 69] width 67 height 14
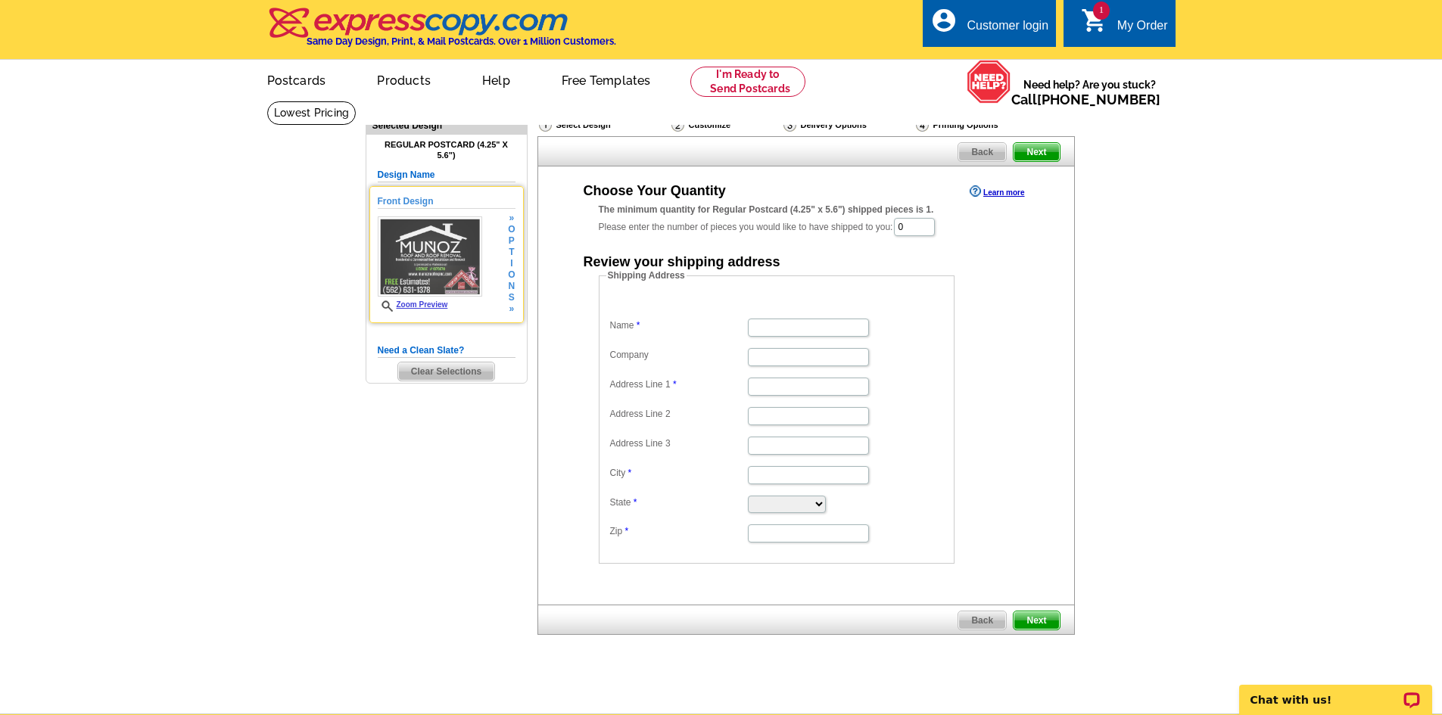
click at [419, 198] on h5 "Front Design" at bounding box center [447, 202] width 138 height 14
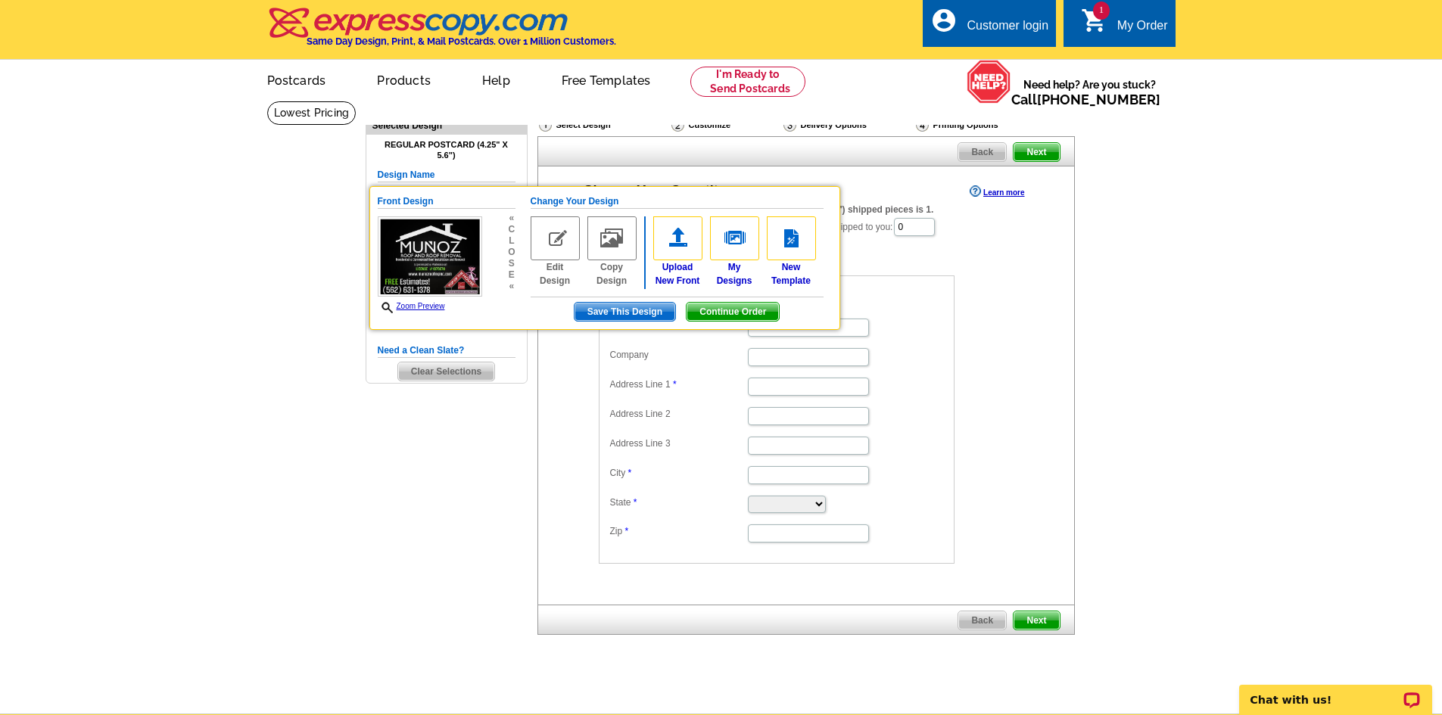
click at [307, 251] on main "Need Help? call 800-260-5887, chat with support, or have our designers make som…" at bounding box center [721, 407] width 1442 height 613
click at [731, 309] on span "Continue Order" at bounding box center [733, 312] width 92 height 18
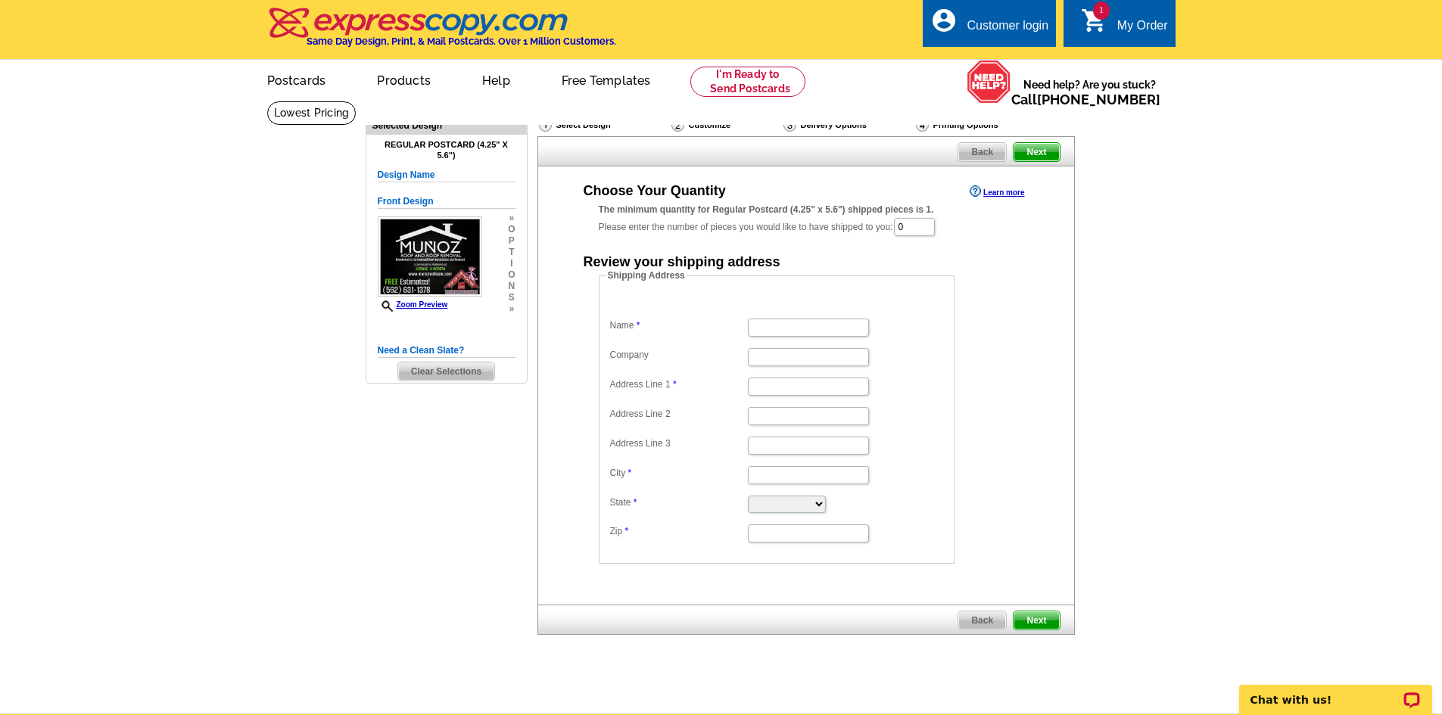
click at [422, 176] on h5 "Design Name" at bounding box center [447, 175] width 138 height 14
click at [443, 176] on h5 "Design Name" at bounding box center [447, 175] width 138 height 14
click at [429, 173] on h5 "Design Name" at bounding box center [447, 175] width 138 height 14
click at [798, 129] on div "Delivery Options" at bounding box center [848, 126] width 132 height 19
drag, startPoint x: 921, startPoint y: 227, endPoint x: 887, endPoint y: 227, distance: 34.8
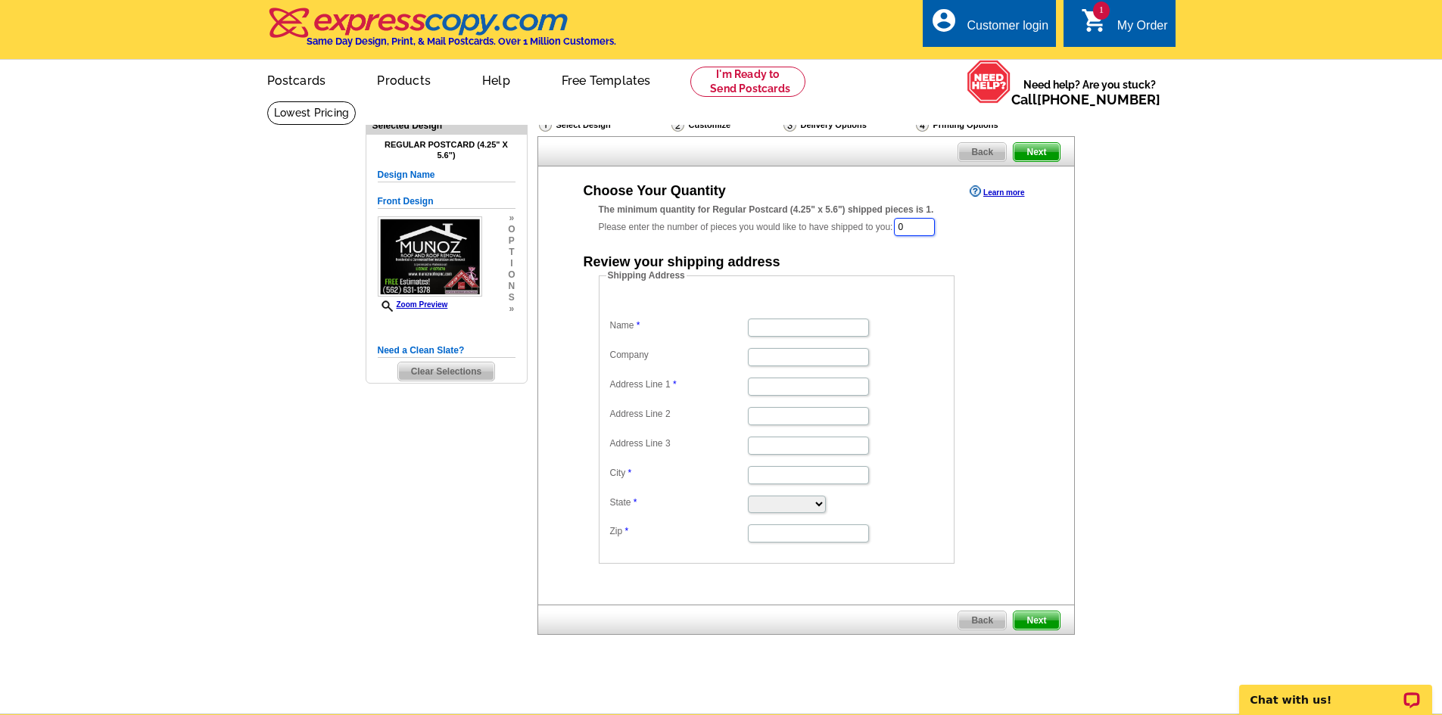
click at [887, 227] on div "The minimum quantity for Regular Postcard (4.25" x 5.6") shipped pieces is 1. P…" at bounding box center [806, 220] width 415 height 35
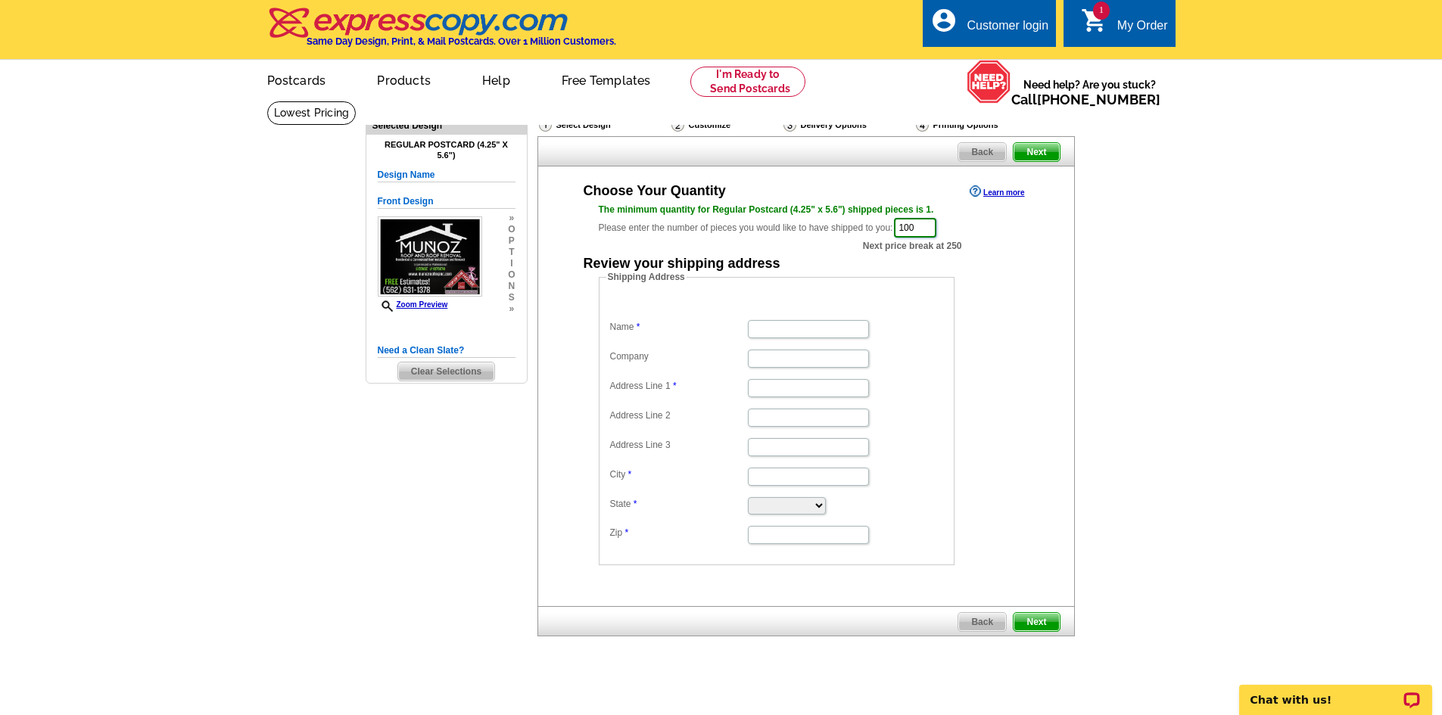
type input "100"
click at [767, 226] on div "The minimum quantity for Regular Postcard (4.25" x 5.6") shipped pieces is 1. P…" at bounding box center [806, 221] width 415 height 36
click at [1004, 194] on link "Learn more" at bounding box center [997, 191] width 55 height 12
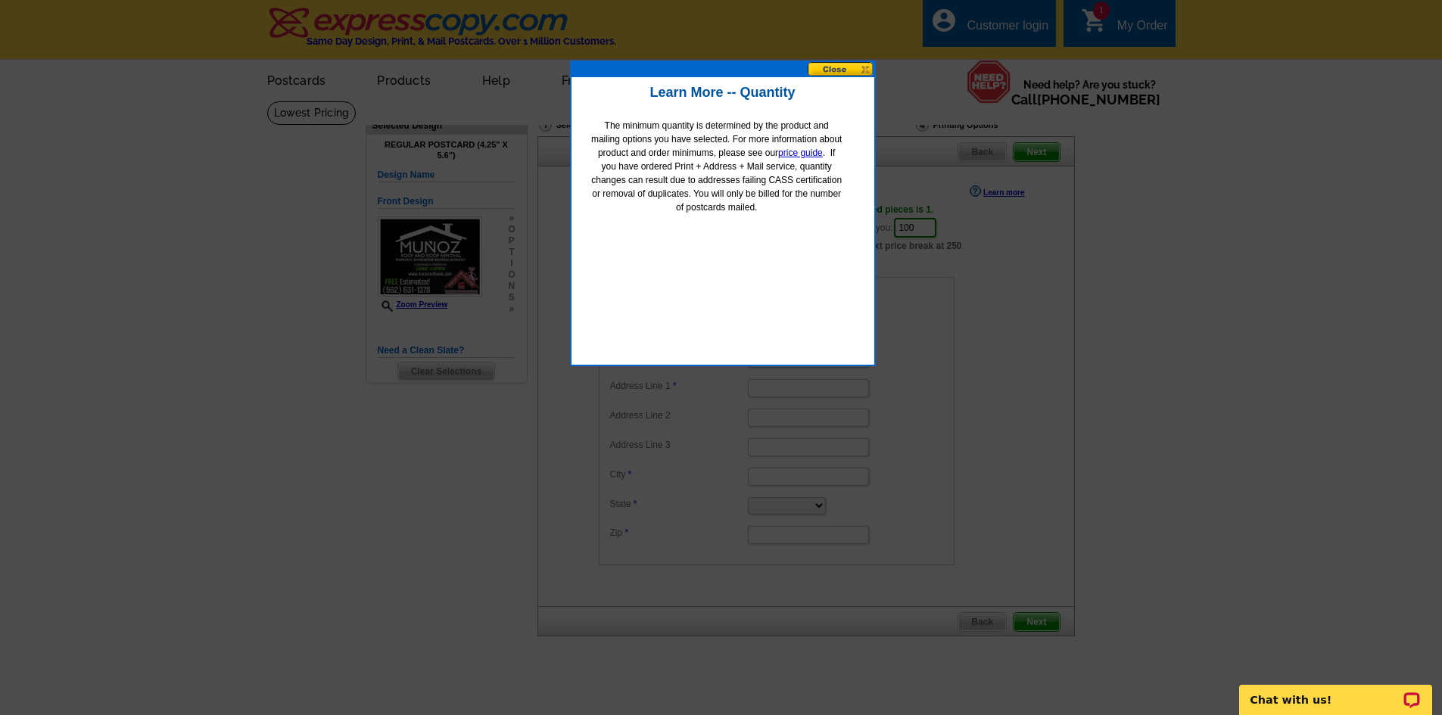
click at [849, 62] on button at bounding box center [841, 69] width 67 height 14
